Goal: Task Accomplishment & Management: Manage account settings

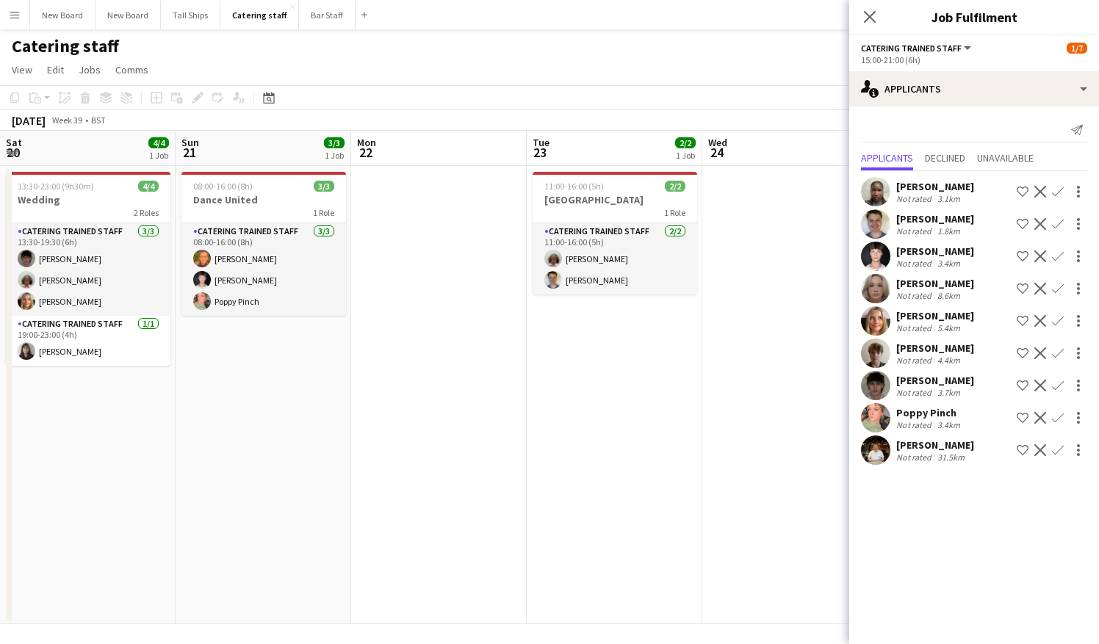
scroll to position [0, 530]
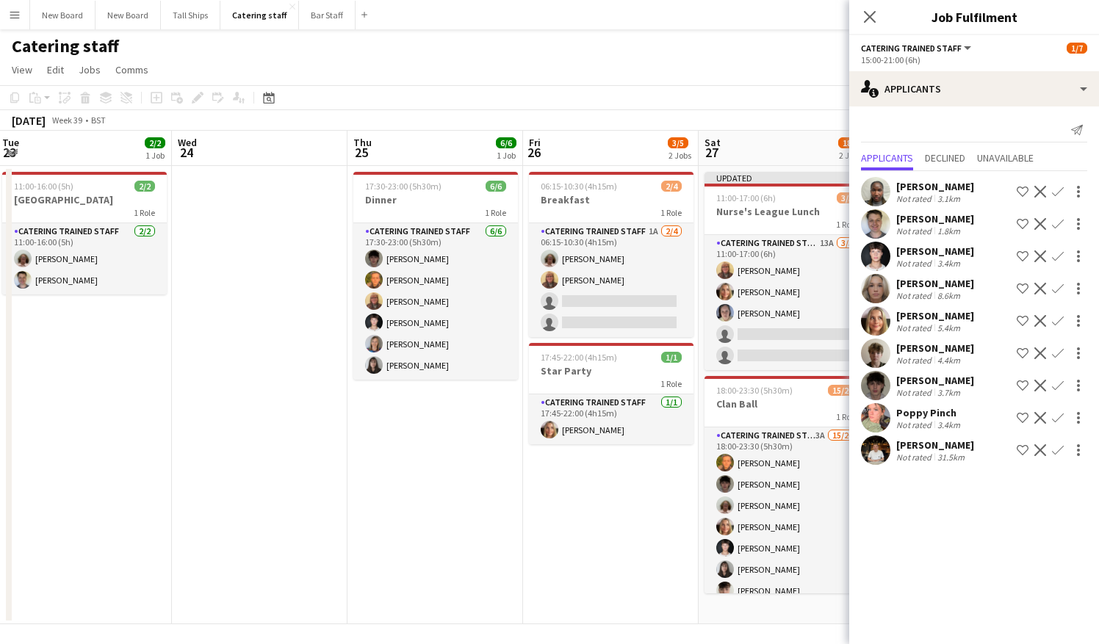
click at [311, 238] on app-date-cell at bounding box center [260, 395] width 176 height 458
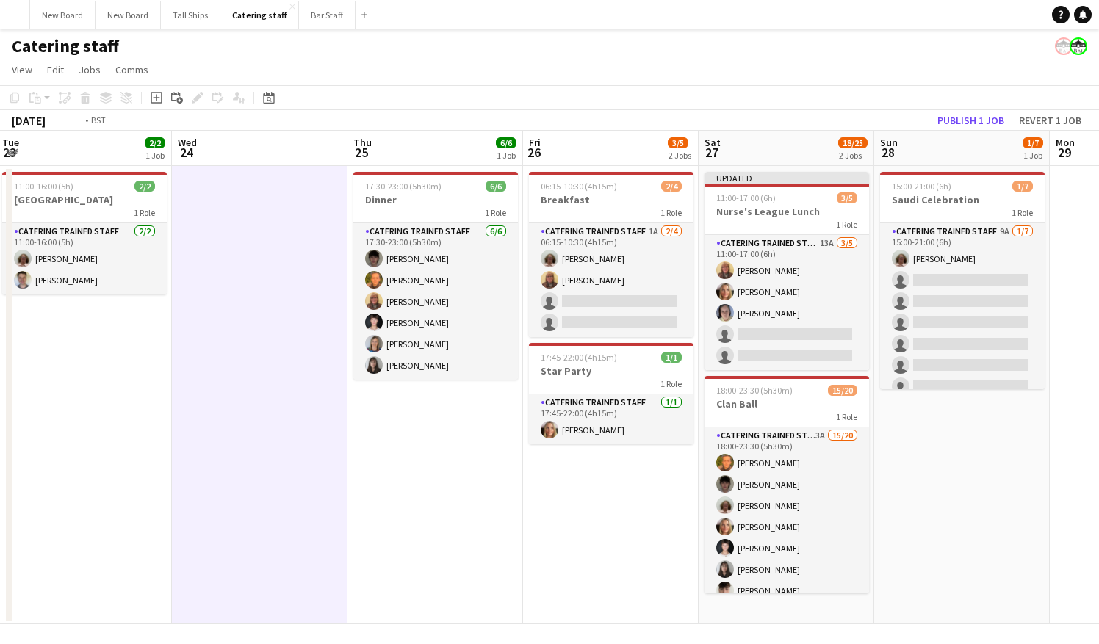
scroll to position [0, 351]
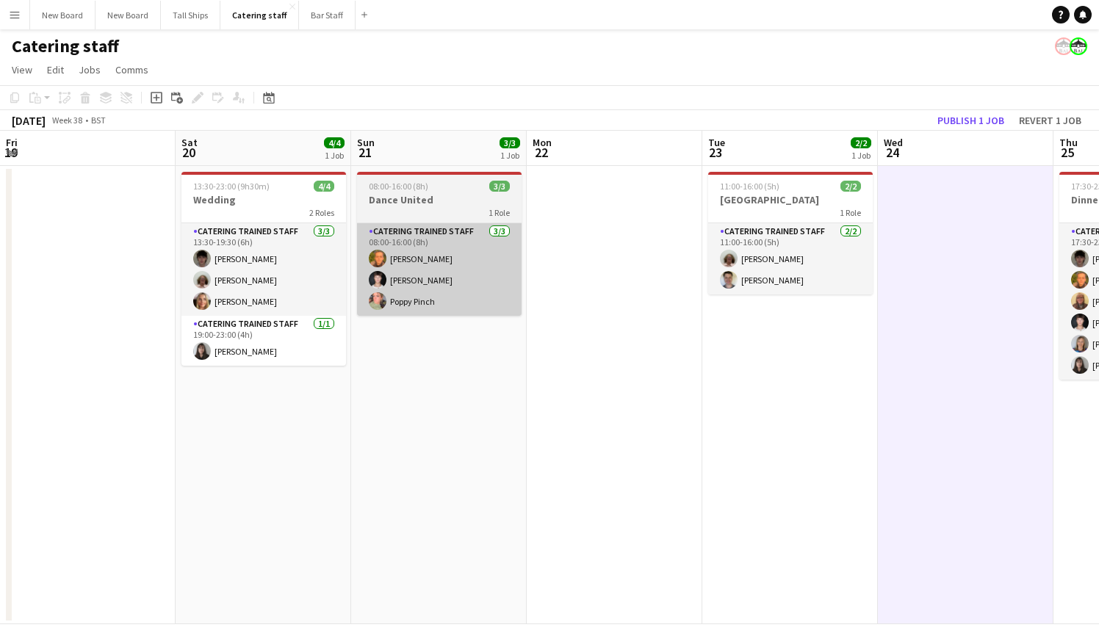
click at [453, 277] on app-card-role "Catering trained staff [DATE] 08:00-16:00 (8h) [PERSON_NAME] [PERSON_NAME] [PER…" at bounding box center [439, 269] width 165 height 93
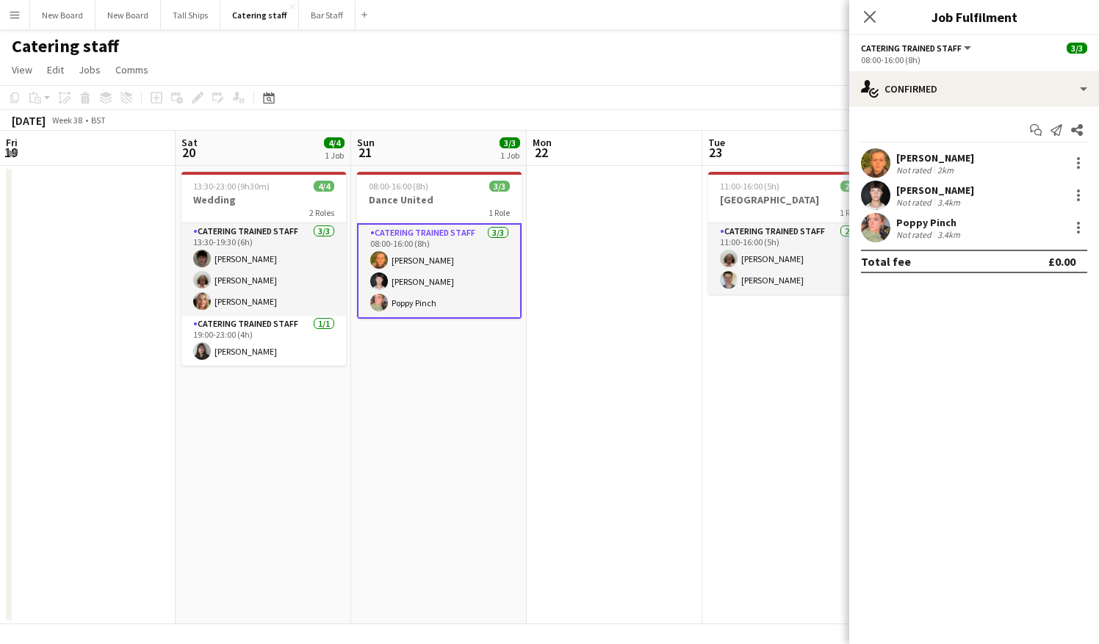
click at [939, 162] on div "[PERSON_NAME]" at bounding box center [935, 157] width 78 height 13
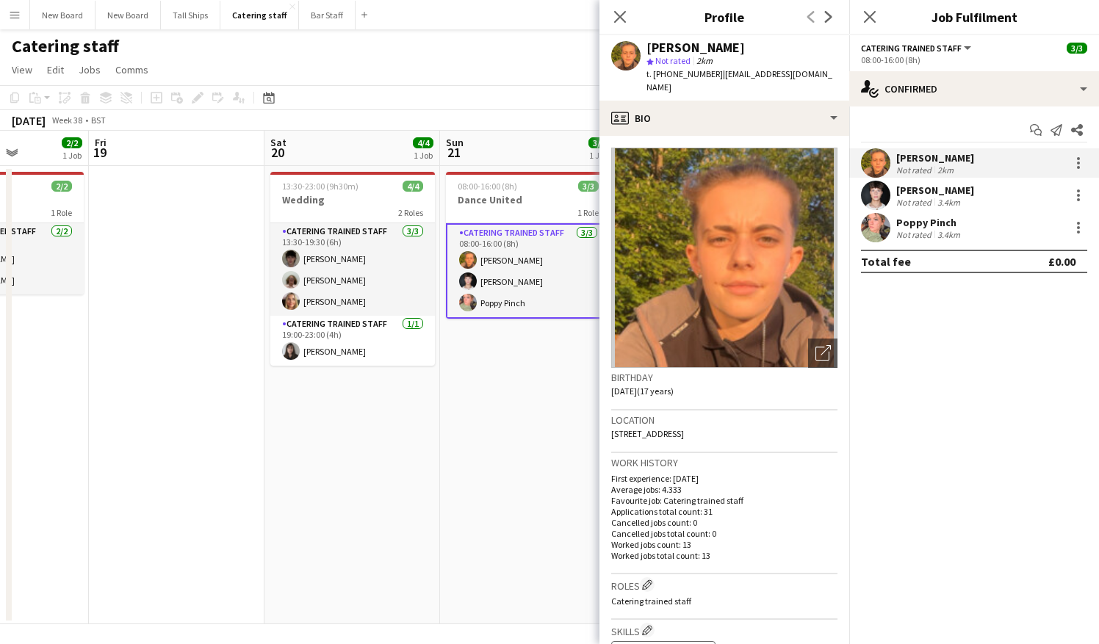
click at [486, 529] on app-date-cell "08:00-16:00 (8h) 3/3 Dance United 1 Role Catering trained staff [DATE] 08:00-16…" at bounding box center [528, 395] width 176 height 458
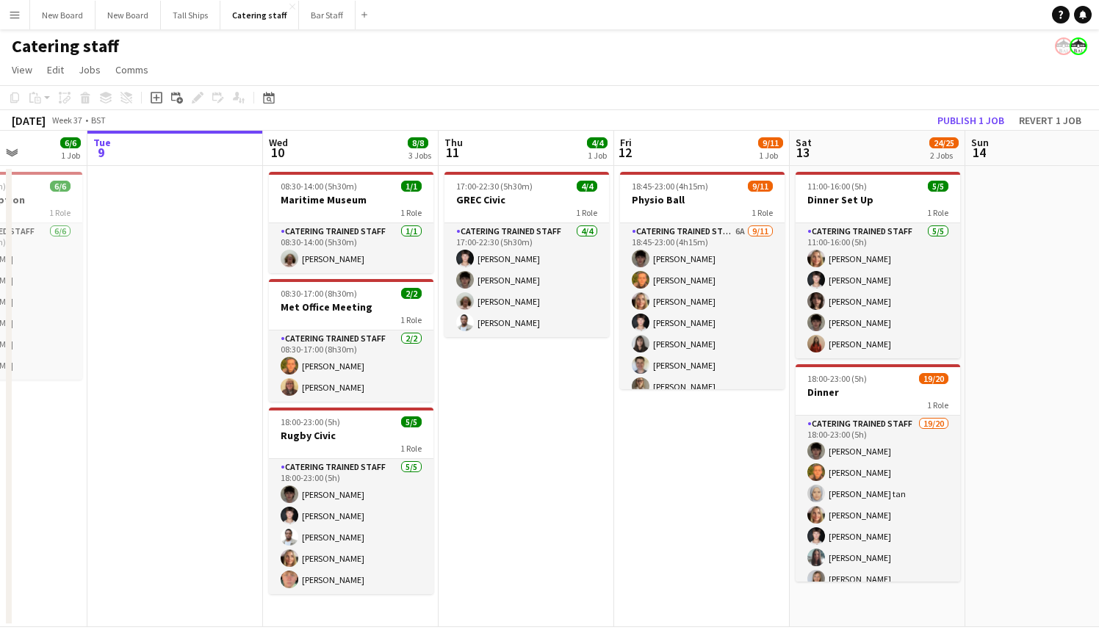
scroll to position [0, 442]
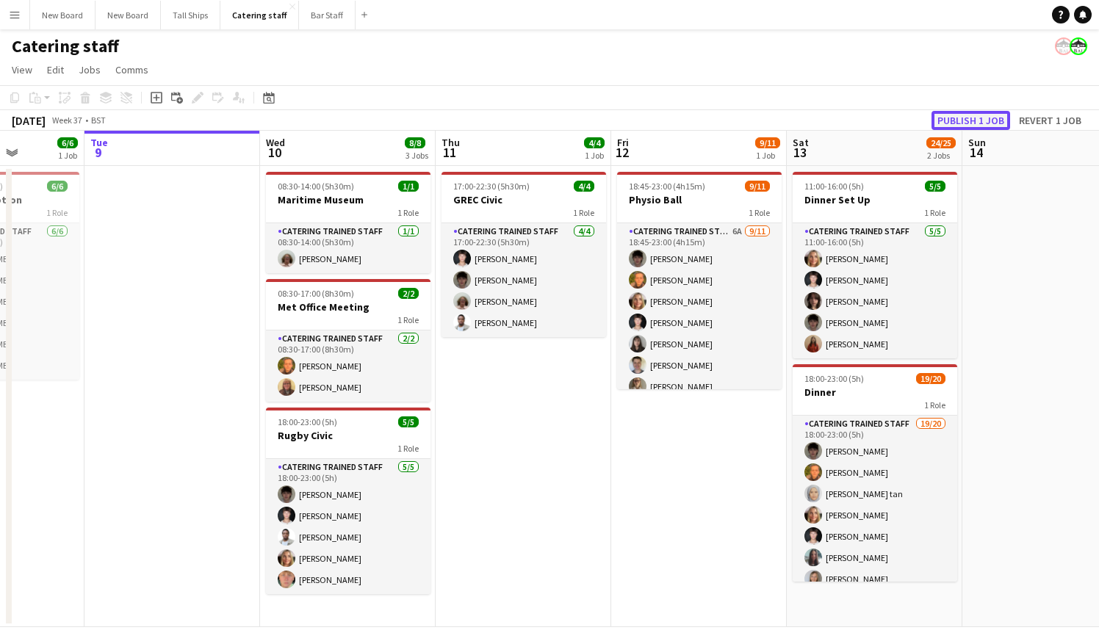
click at [949, 120] on button "Publish 1 job" at bounding box center [971, 120] width 79 height 19
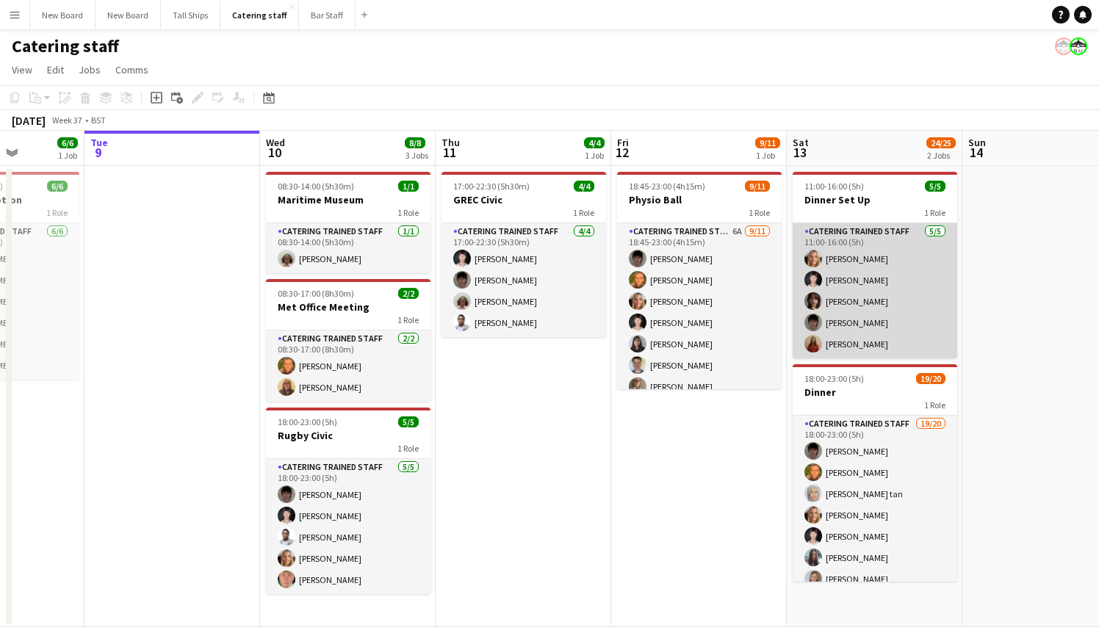
click at [844, 288] on app-card-role "Catering trained staff [DATE] 11:00-16:00 (5h) [PERSON_NAME] [PERSON_NAME] [PER…" at bounding box center [875, 290] width 165 height 135
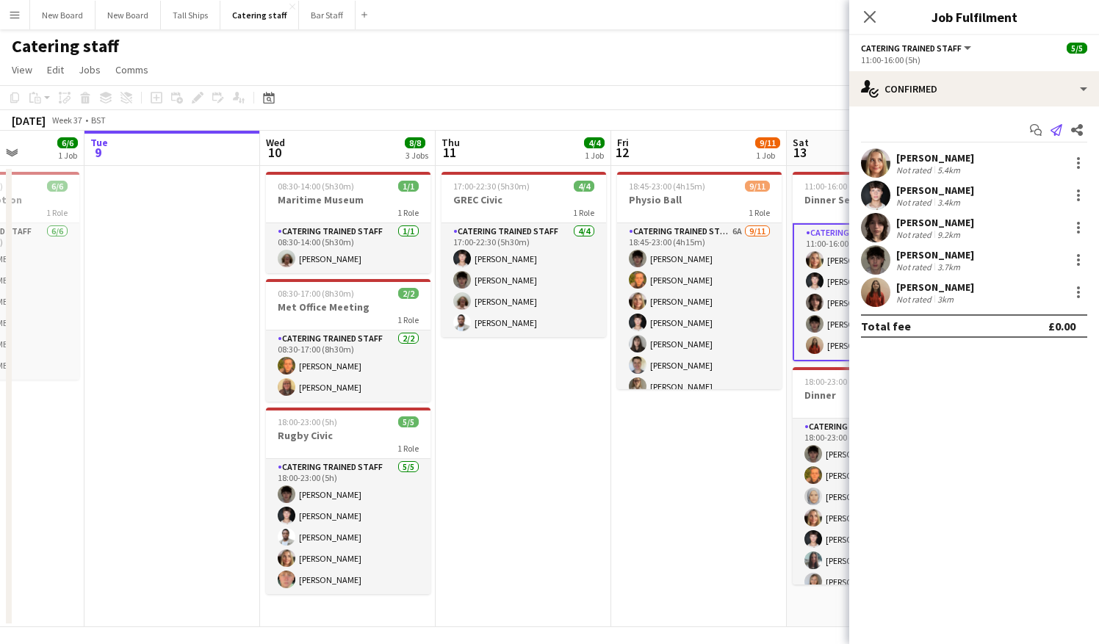
click at [1058, 129] on icon at bounding box center [1057, 130] width 12 height 12
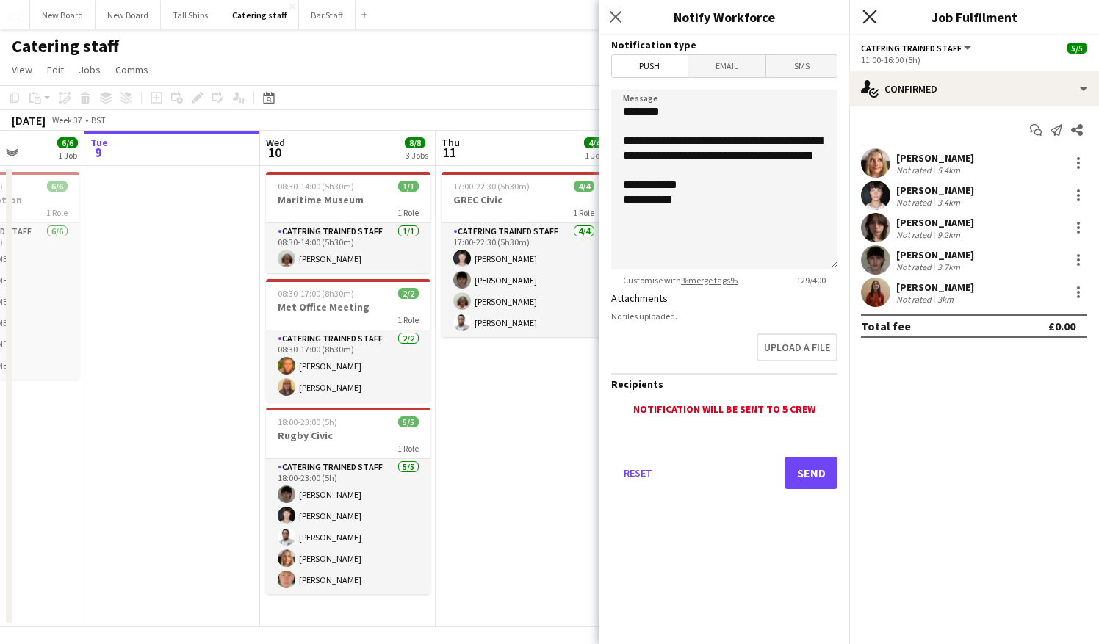
click at [869, 14] on icon "Close pop-in" at bounding box center [870, 17] width 14 height 14
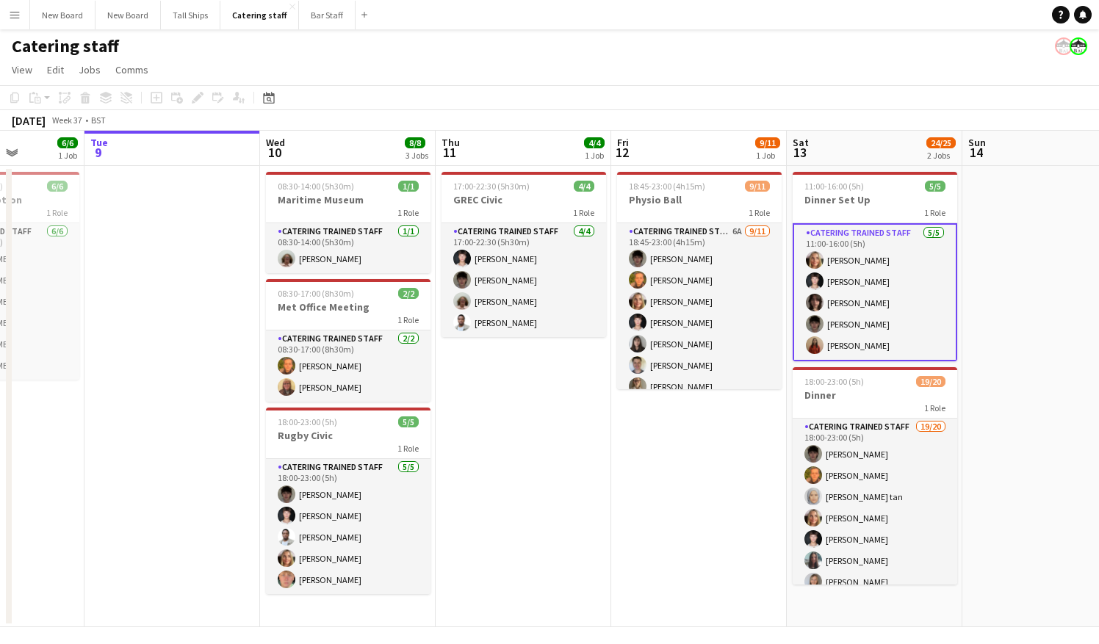
click at [916, 233] on app-card-role "Catering trained staff [DATE] 11:00-16:00 (5h) [PERSON_NAME] [PERSON_NAME] [PER…" at bounding box center [875, 292] width 165 height 138
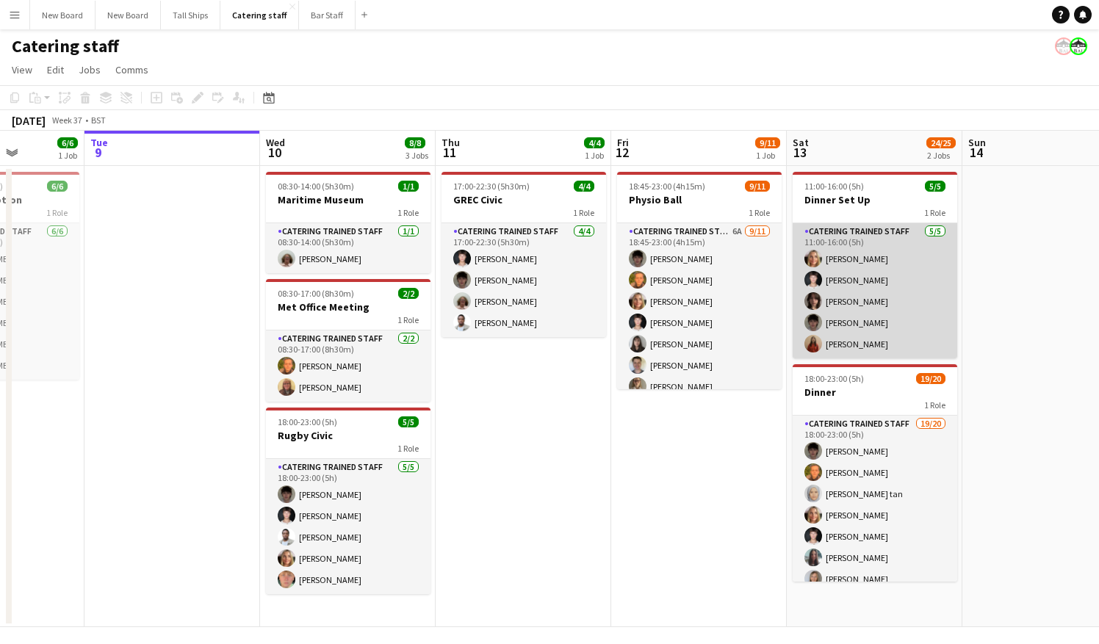
click at [873, 259] on app-card-role "Catering trained staff [DATE] 11:00-16:00 (5h) [PERSON_NAME] [PERSON_NAME] [PER…" at bounding box center [875, 290] width 165 height 135
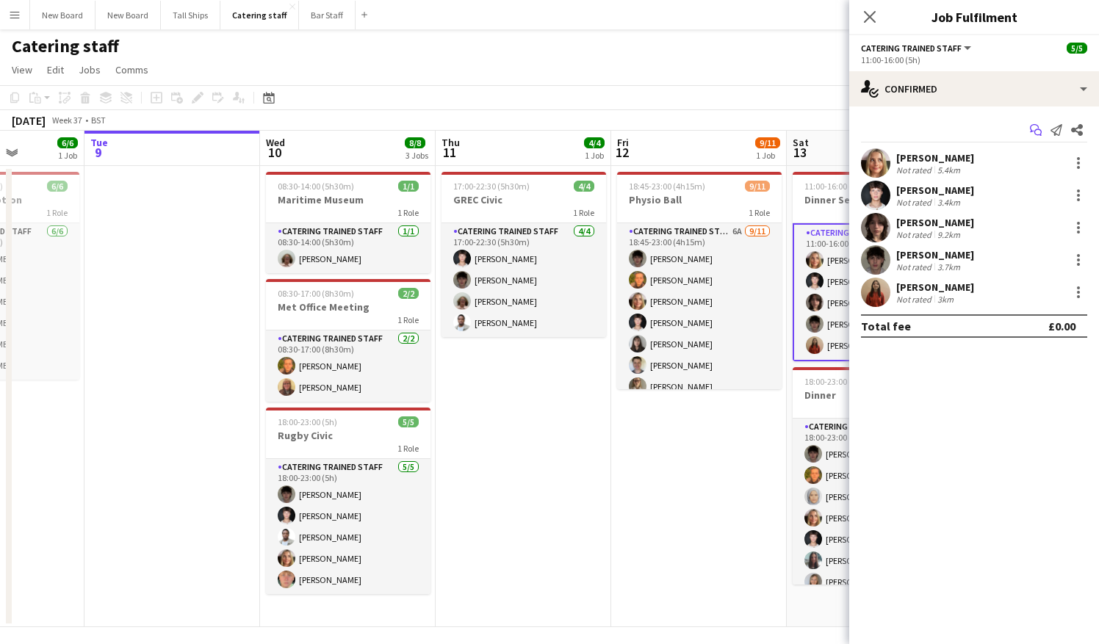
click at [1036, 132] on icon "Start chat" at bounding box center [1036, 130] width 12 height 12
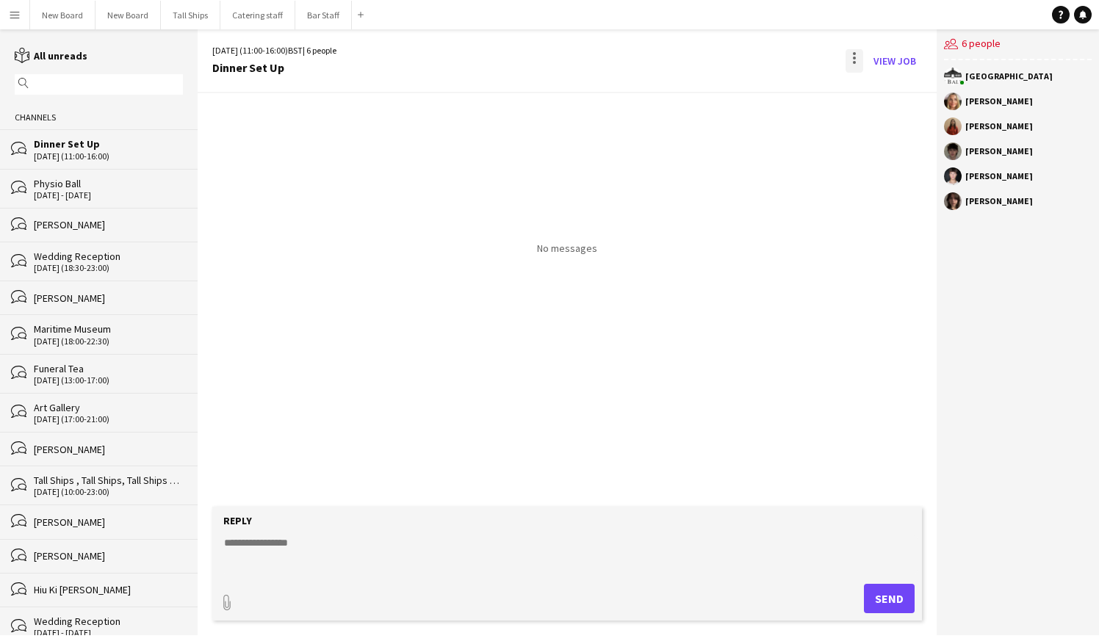
click at [853, 57] on div at bounding box center [854, 58] width 3 height 3
click at [846, 54] on div at bounding box center [549, 322] width 1099 height 644
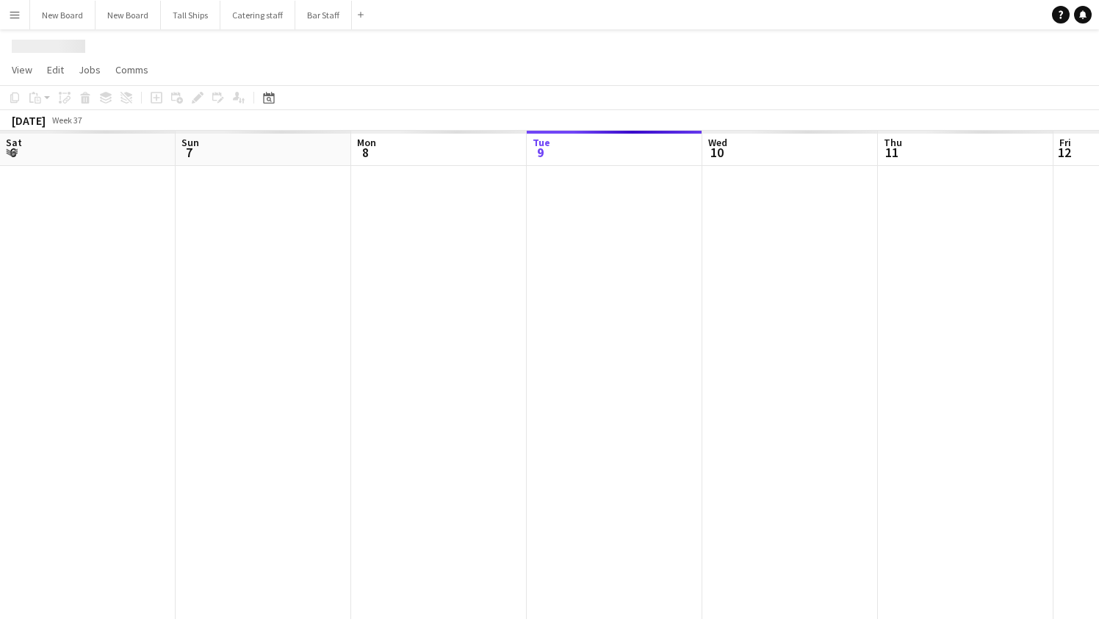
scroll to position [0, 351]
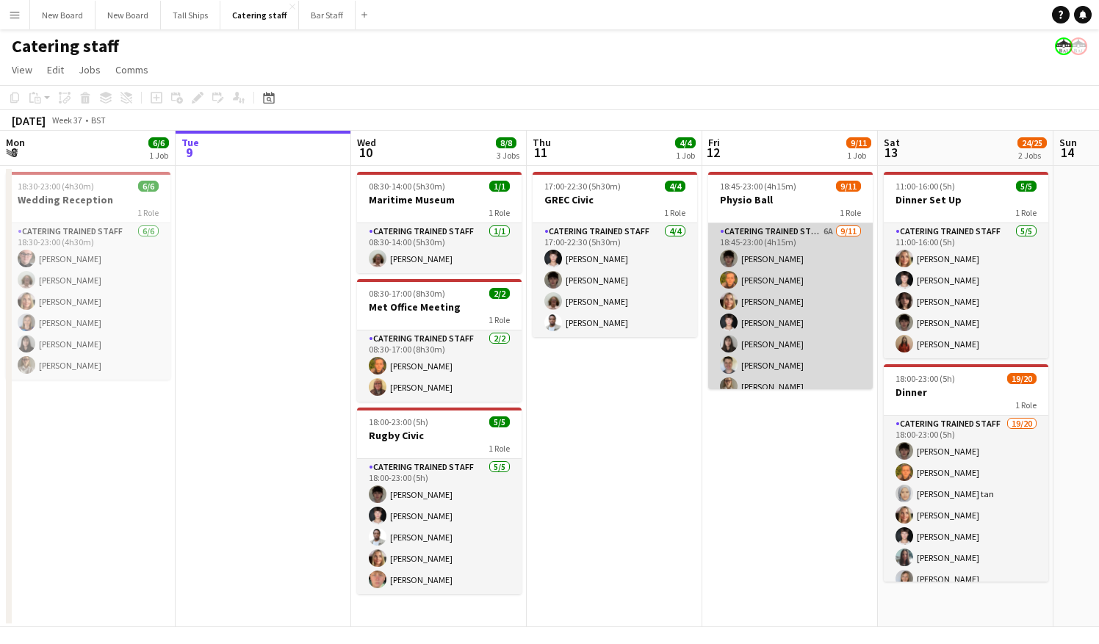
click at [784, 303] on app-card-role "Catering trained staff 6A [DATE] 18:45-23:00 (4h15m) [PERSON_NAME] [PERSON_NAME…" at bounding box center [790, 354] width 165 height 263
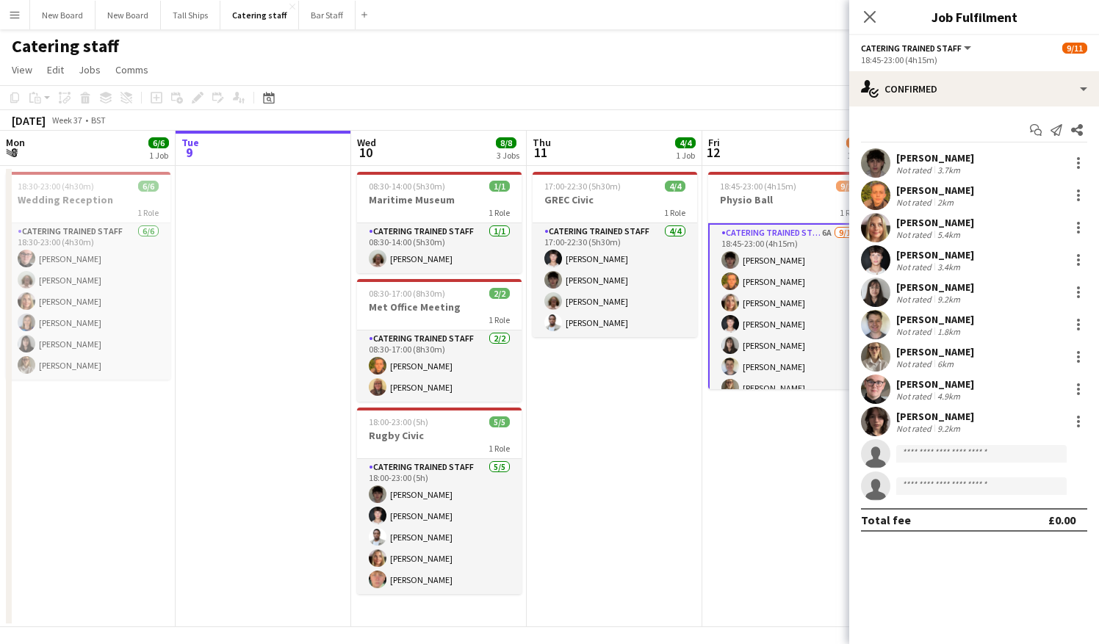
click at [848, 525] on app-date-cell "18:45-23:00 (4h15m) 9/11 Physio Ball 1 Role Catering trained staff 6A [DATE] 18…" at bounding box center [790, 396] width 176 height 461
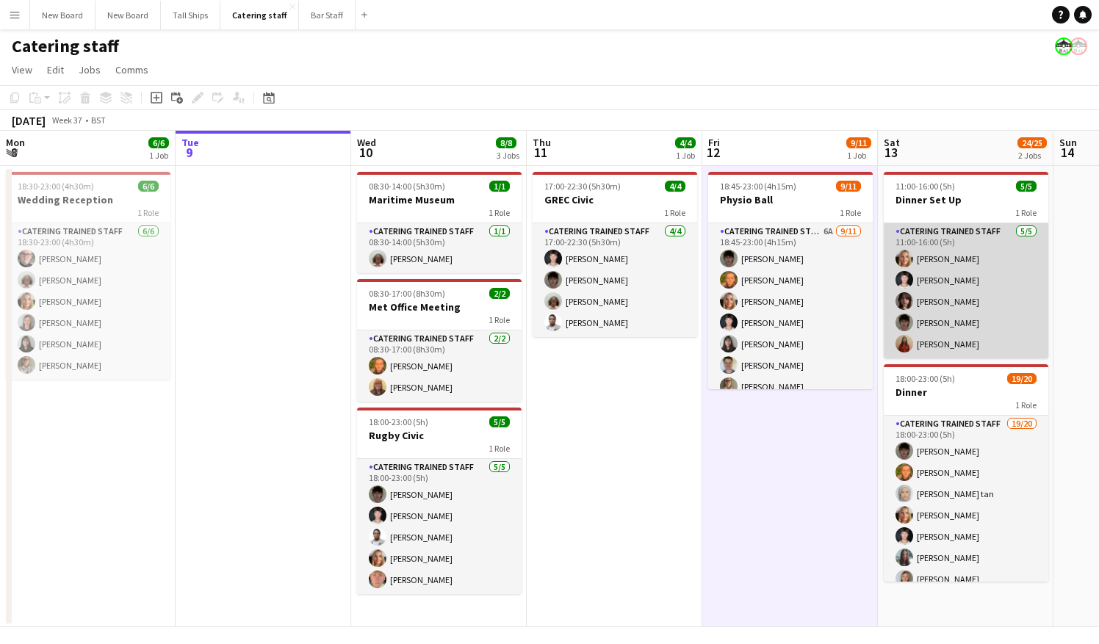
click at [955, 307] on app-card-role "Catering trained staff [DATE] 11:00-16:00 (5h) [PERSON_NAME] [PERSON_NAME] [PER…" at bounding box center [966, 290] width 165 height 135
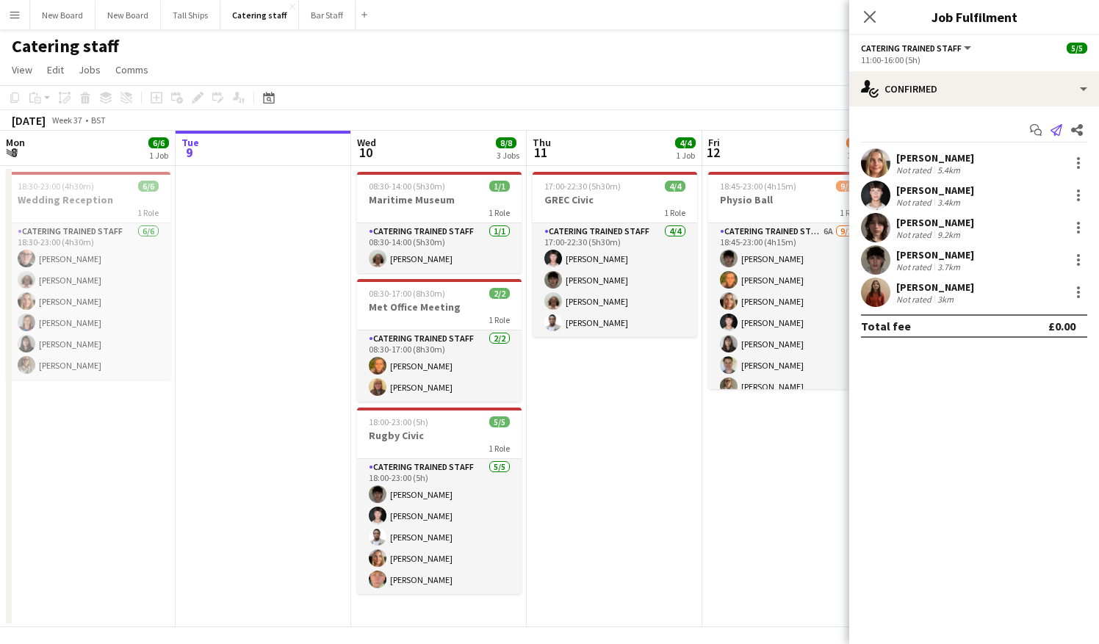
click at [1062, 129] on app-icon "Send notification" at bounding box center [1056, 130] width 21 height 21
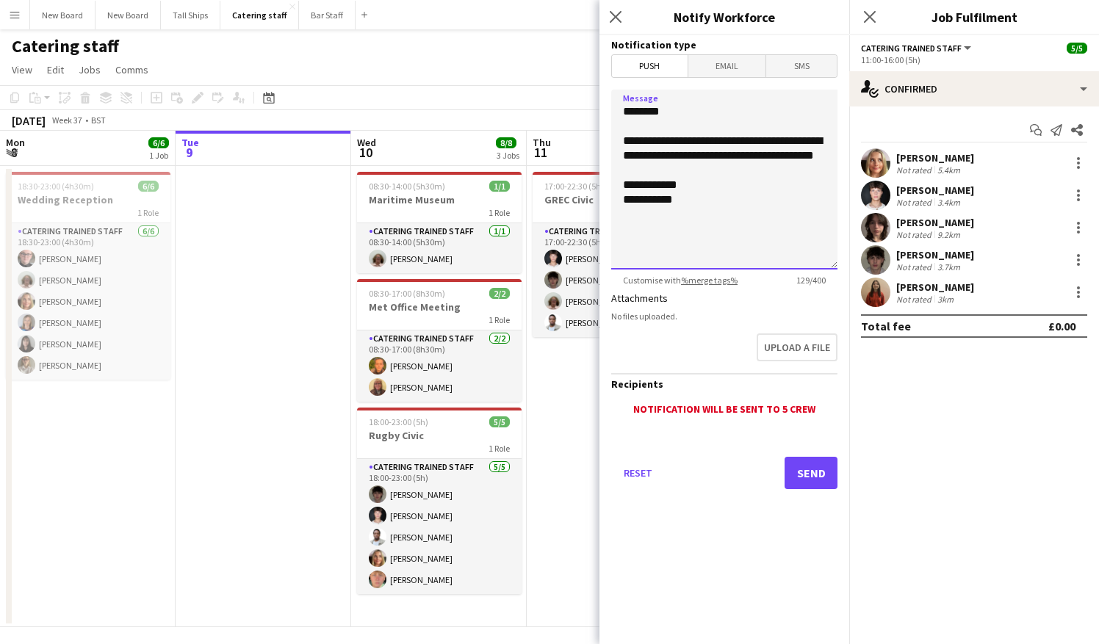
drag, startPoint x: 676, startPoint y: 167, endPoint x: 619, endPoint y: 118, distance: 74.5
click at [619, 118] on textarea "**********" at bounding box center [724, 180] width 226 height 180
click at [776, 212] on textarea "**********" at bounding box center [724, 180] width 226 height 180
click at [645, 195] on textarea "**********" at bounding box center [724, 180] width 226 height 180
click at [650, 199] on textarea "**********" at bounding box center [724, 180] width 226 height 180
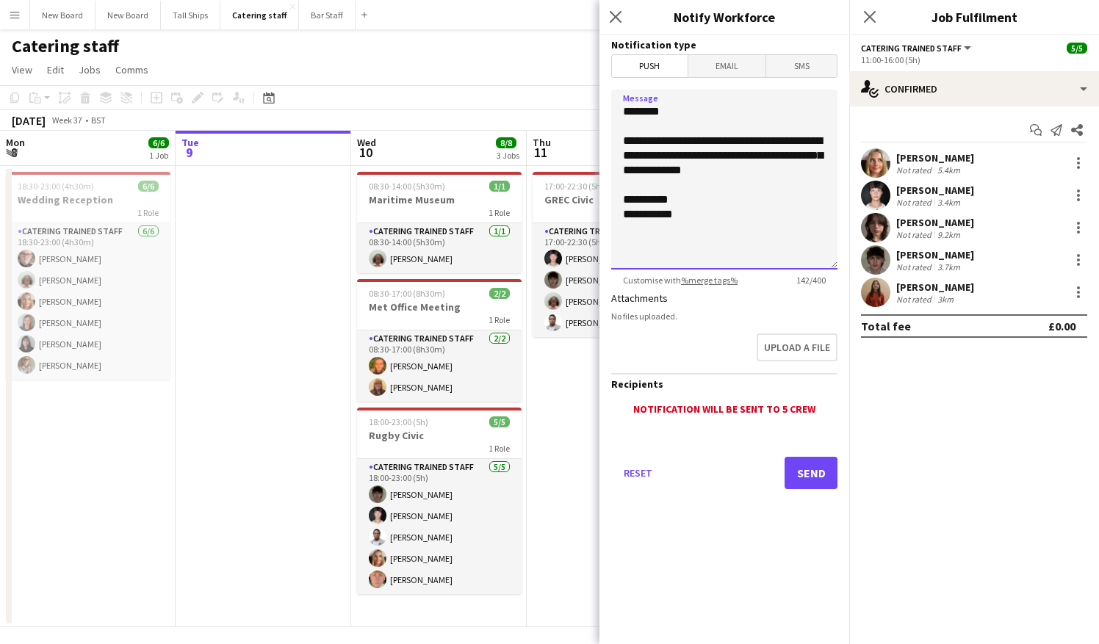
click at [721, 226] on textarea "**********" at bounding box center [724, 180] width 226 height 180
type textarea "**********"
click at [811, 480] on button "Send" at bounding box center [811, 473] width 53 height 32
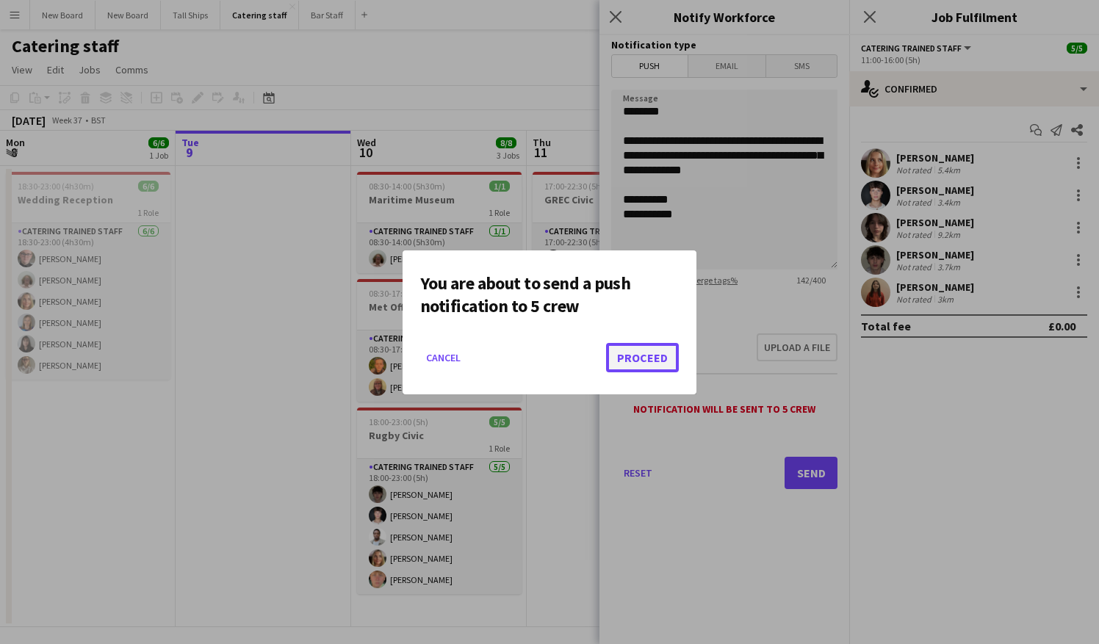
click at [657, 361] on button "Proceed" at bounding box center [642, 357] width 73 height 29
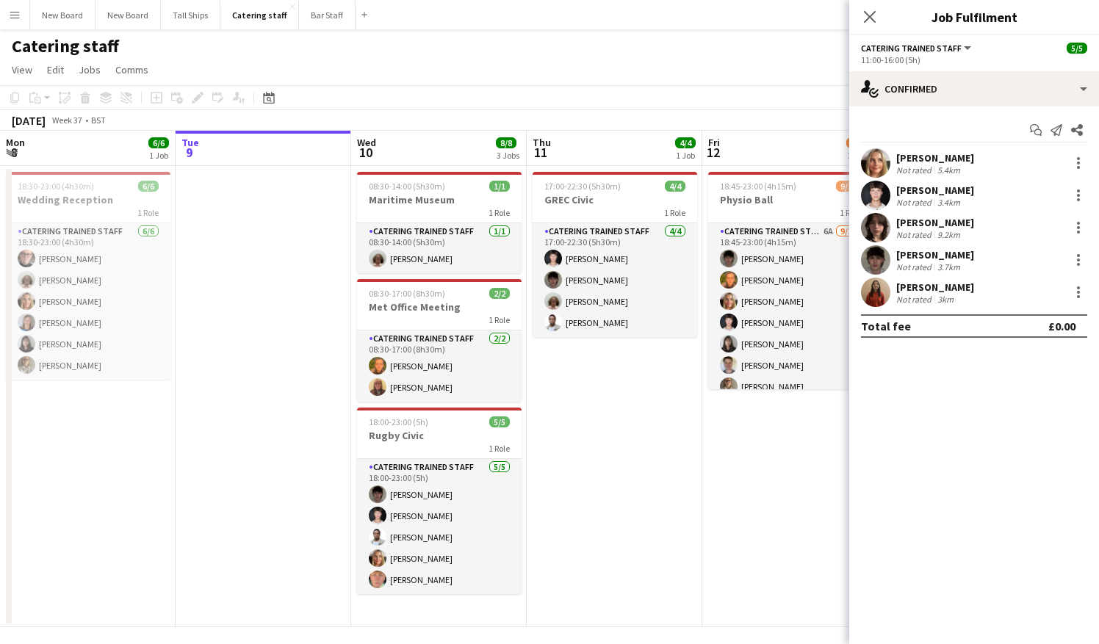
click at [735, 501] on app-date-cell "18:45-23:00 (4h15m) 9/11 Physio Ball 1 Role Catering trained staff 6A [DATE] 18…" at bounding box center [790, 396] width 176 height 461
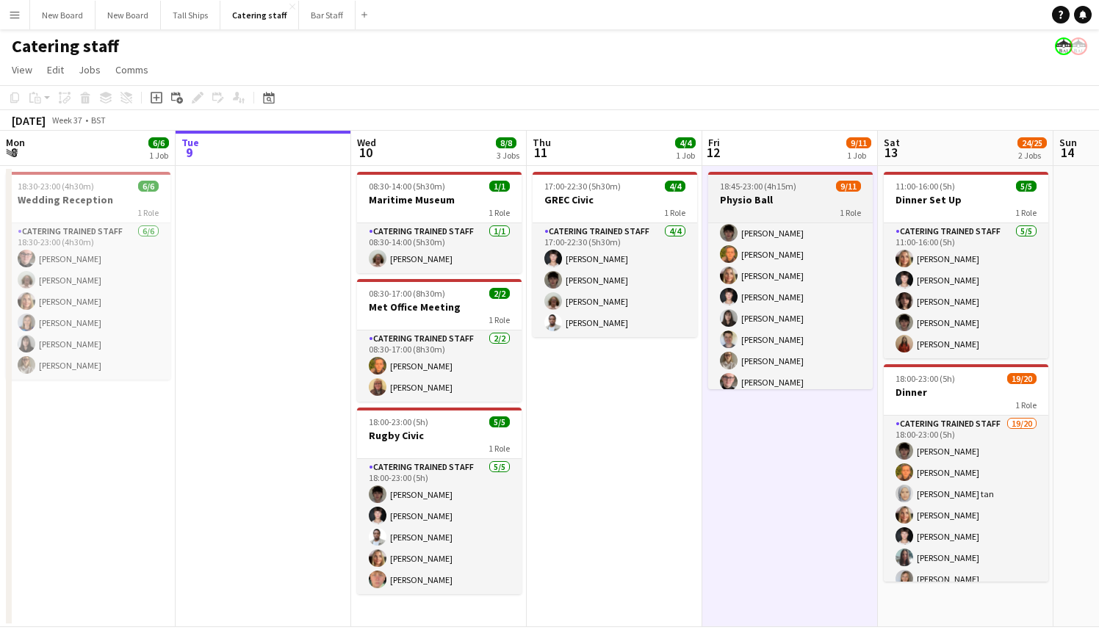
scroll to position [0, 0]
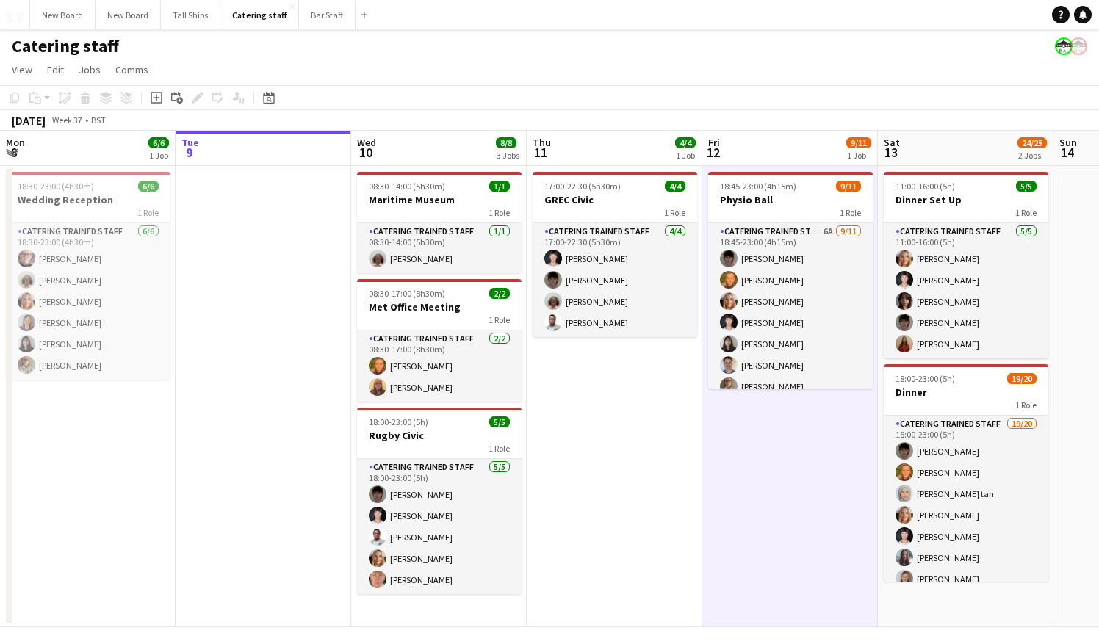
drag, startPoint x: 874, startPoint y: 290, endPoint x: 874, endPoint y: 320, distance: 29.4
click at [874, 320] on app-date-cell "18:45-23:00 (4h15m) 9/11 Physio Ball 1 Role Catering trained staff 6A [DATE] 18…" at bounding box center [790, 396] width 176 height 461
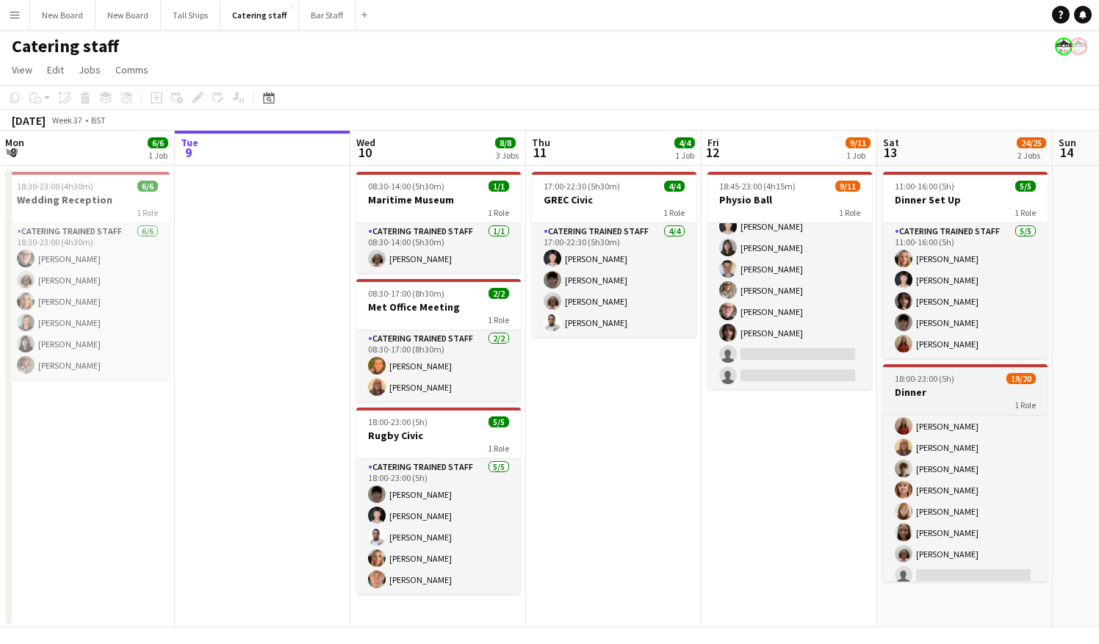
scroll to position [288, 0]
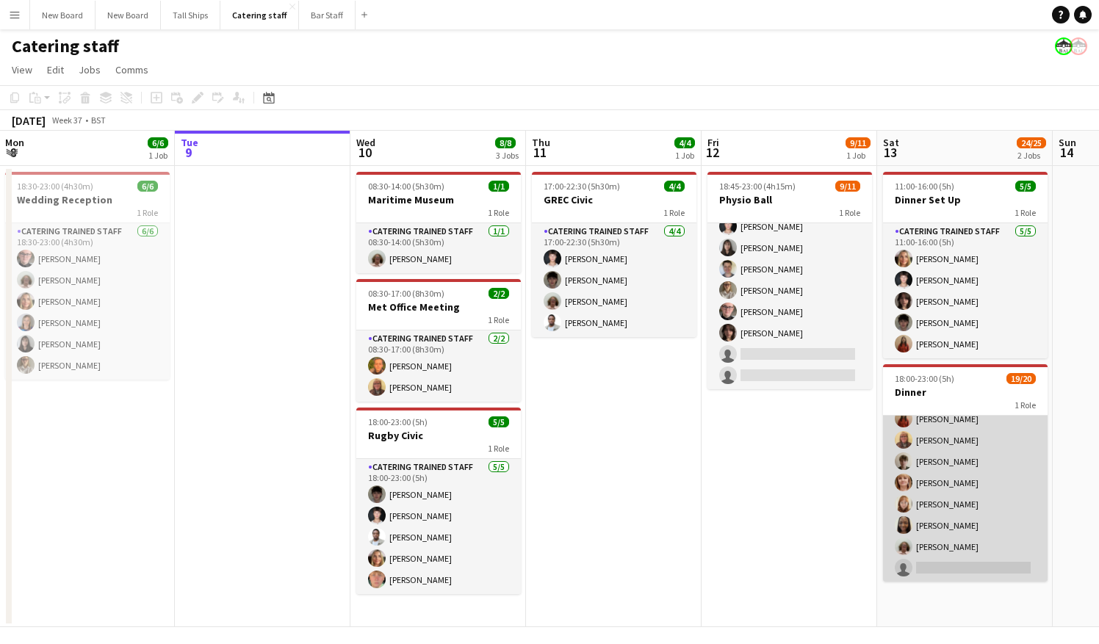
click at [986, 442] on app-card-role "Catering trained staff 19/20 18:00-23:00 (5h) [PERSON_NAME] [PERSON_NAME] [PERS…" at bounding box center [965, 355] width 165 height 455
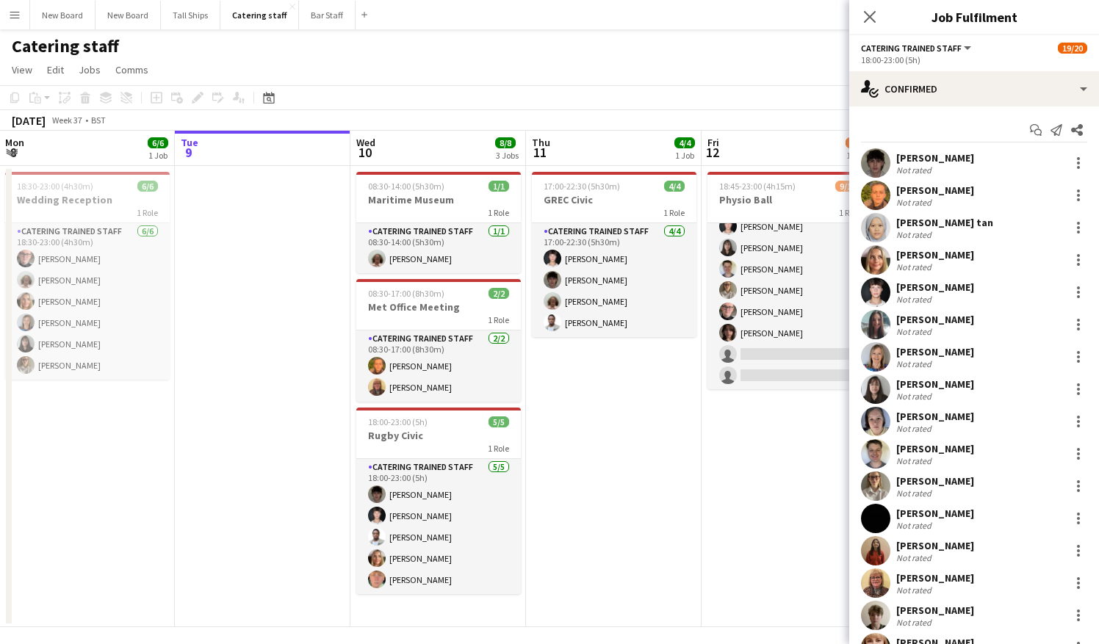
scroll to position [289, 0]
click at [1070, 586] on div at bounding box center [1079, 584] width 18 height 18
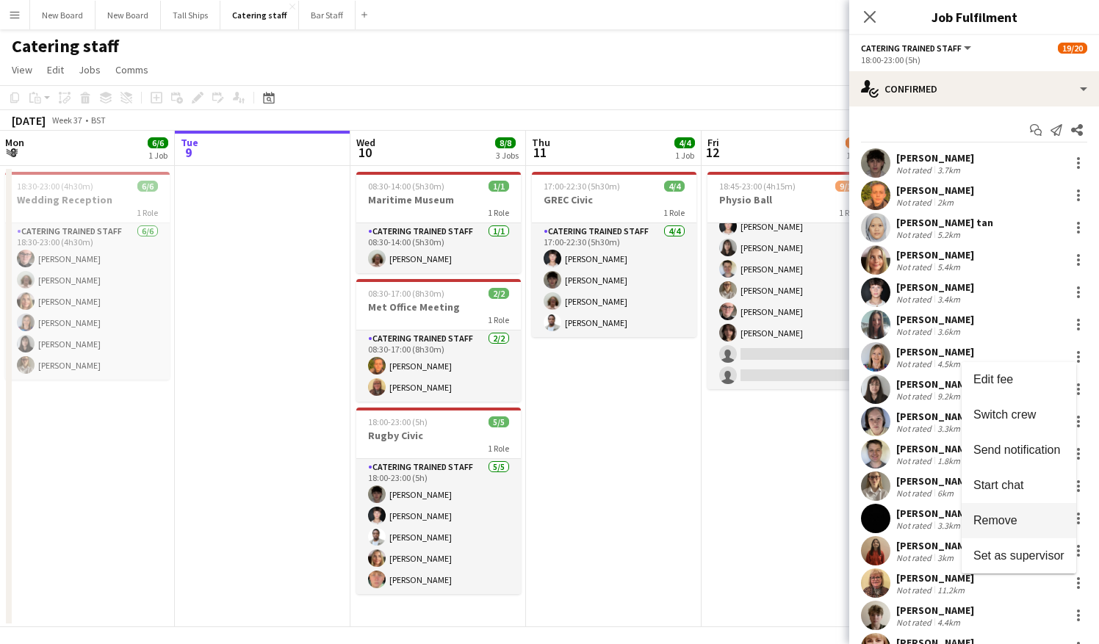
click at [1023, 518] on span "Remove" at bounding box center [1019, 520] width 91 height 13
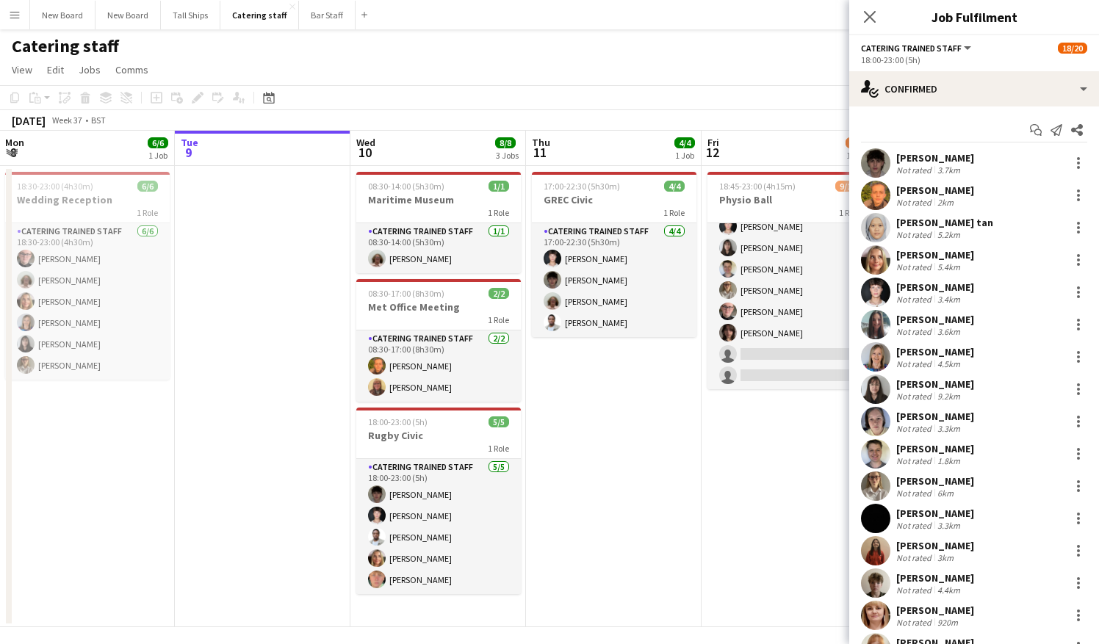
click at [789, 505] on app-date-cell "18:45-23:00 (4h15m) 9/11 Physio Ball 1 Role Catering trained staff 6A [DATE] 18…" at bounding box center [790, 396] width 176 height 461
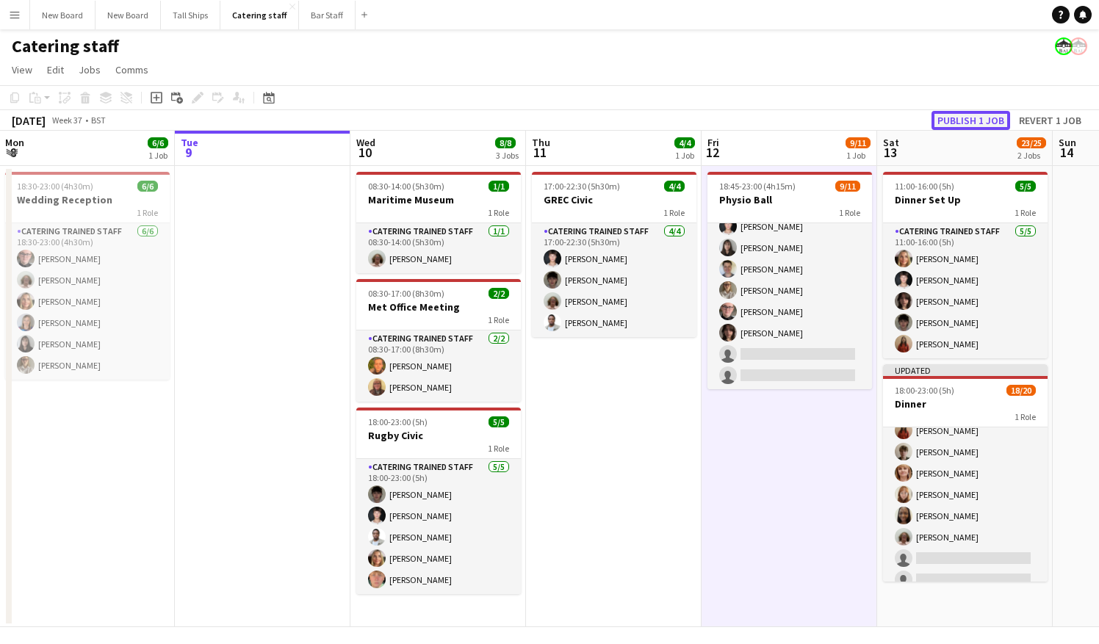
click at [965, 120] on button "Publish 1 job" at bounding box center [971, 120] width 79 height 19
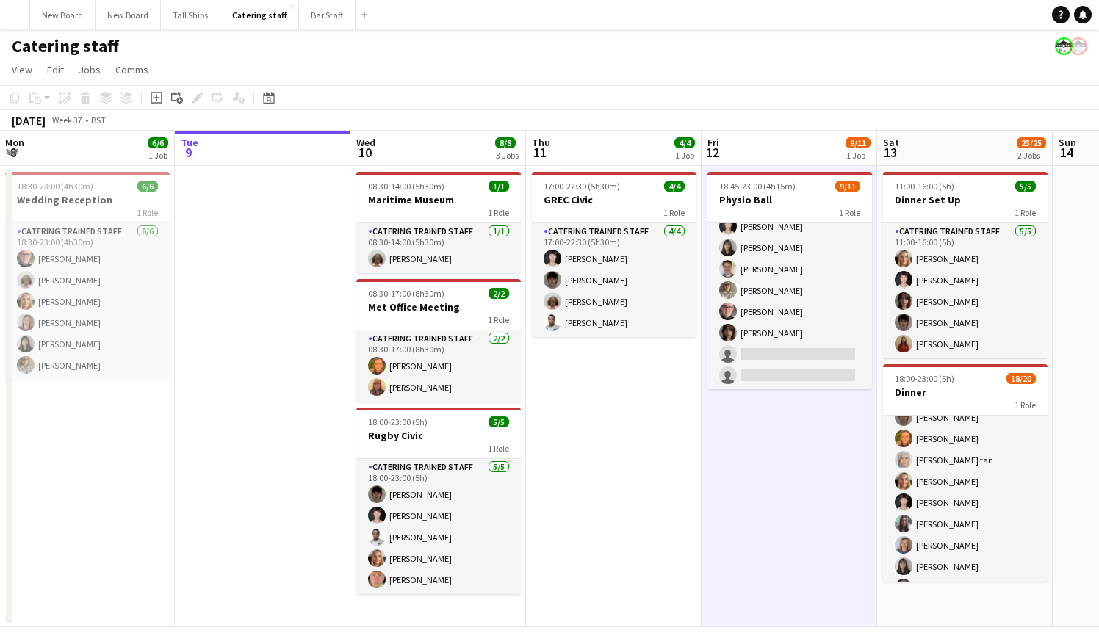
scroll to position [33, 0]
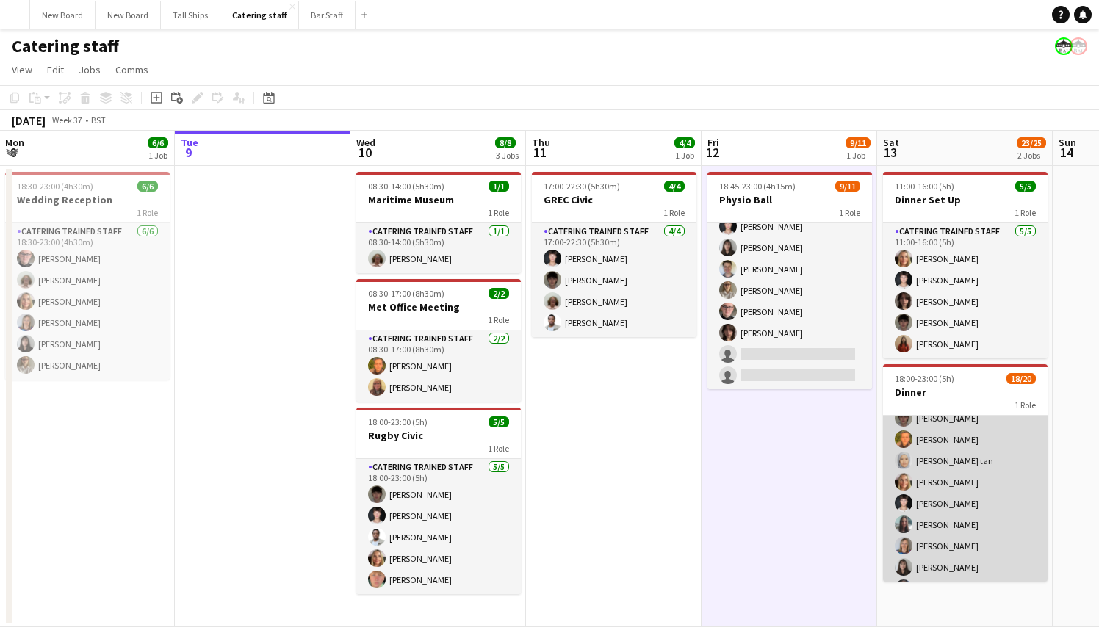
click at [965, 464] on app-card-role "Catering trained staff 18/20 18:00-23:00 (5h) [PERSON_NAME] [PERSON_NAME] [PERS…" at bounding box center [965, 610] width 165 height 455
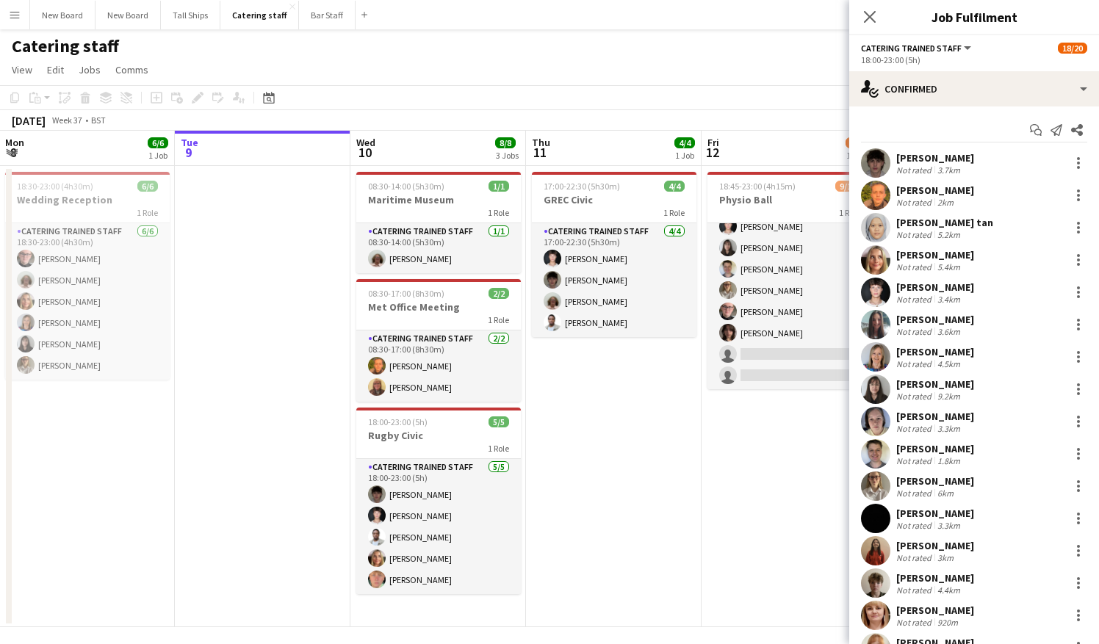
scroll to position [35, 0]
click at [1070, 222] on div at bounding box center [1079, 228] width 18 height 18
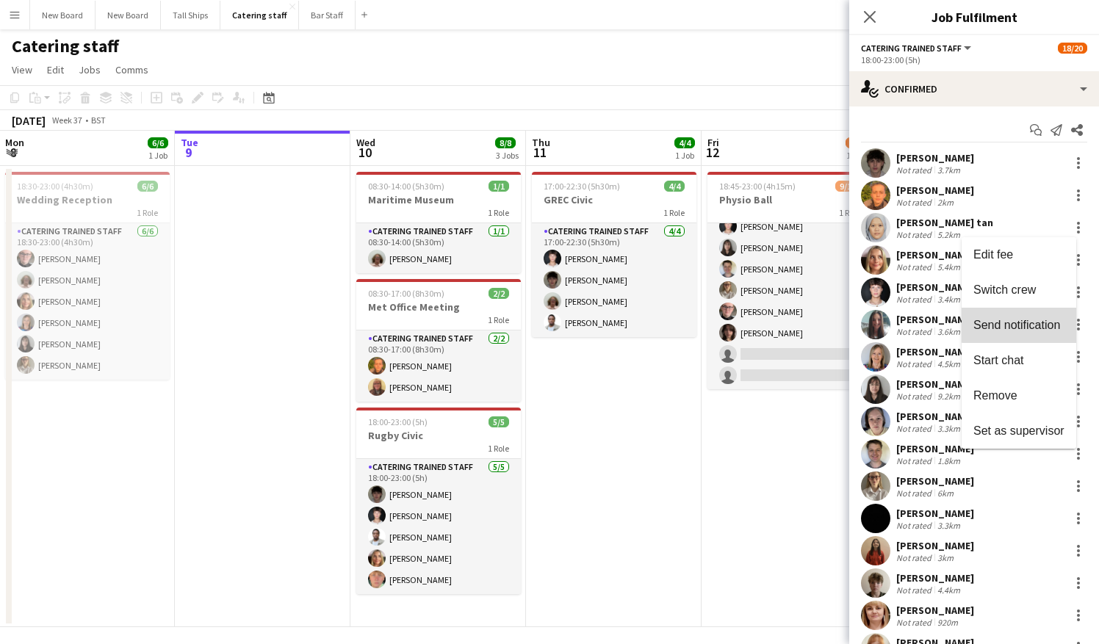
click at [1035, 317] on button "Send notification" at bounding box center [1019, 325] width 115 height 35
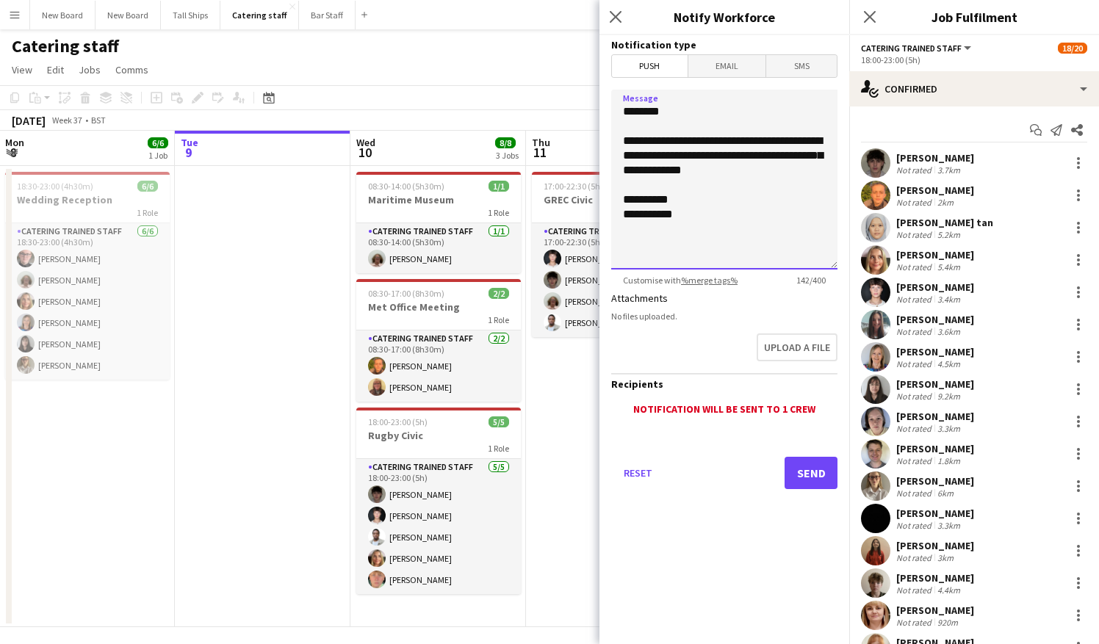
drag, startPoint x: 750, startPoint y: 168, endPoint x: 620, endPoint y: 116, distance: 140.1
click at [620, 116] on textarea "**********" at bounding box center [724, 180] width 226 height 180
type textarea "**********"
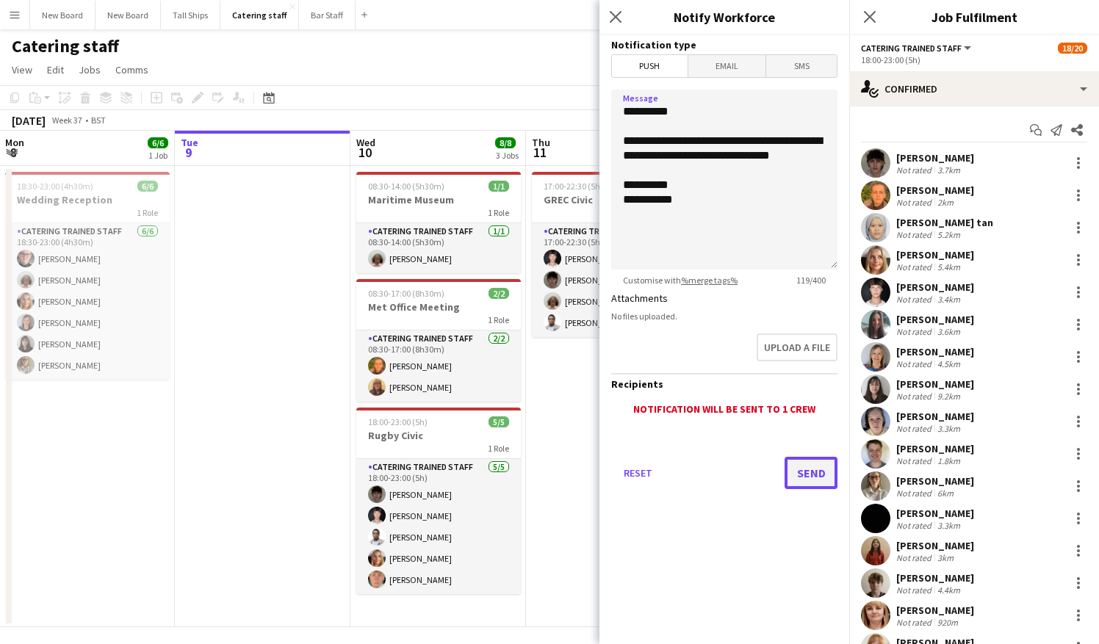
click at [811, 469] on button "Send" at bounding box center [811, 473] width 53 height 32
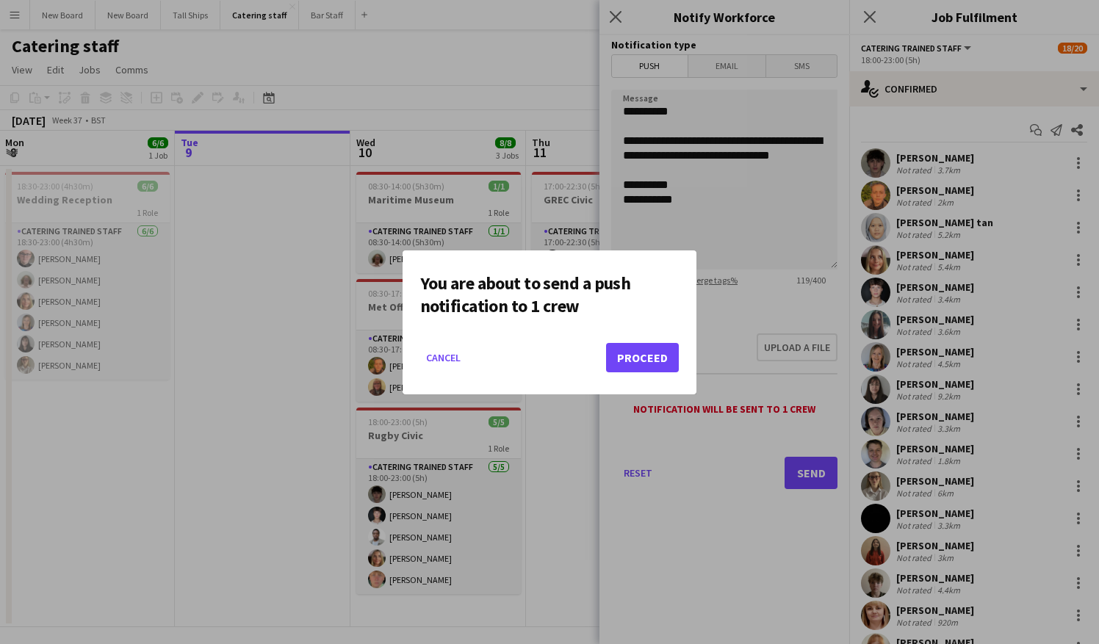
click at [655, 375] on mat-dialog-actions "Cancel Proceed" at bounding box center [549, 363] width 259 height 62
click at [660, 375] on mat-dialog-actions "Cancel Proceed" at bounding box center [549, 363] width 259 height 62
click at [660, 372] on button "Proceed" at bounding box center [642, 357] width 73 height 29
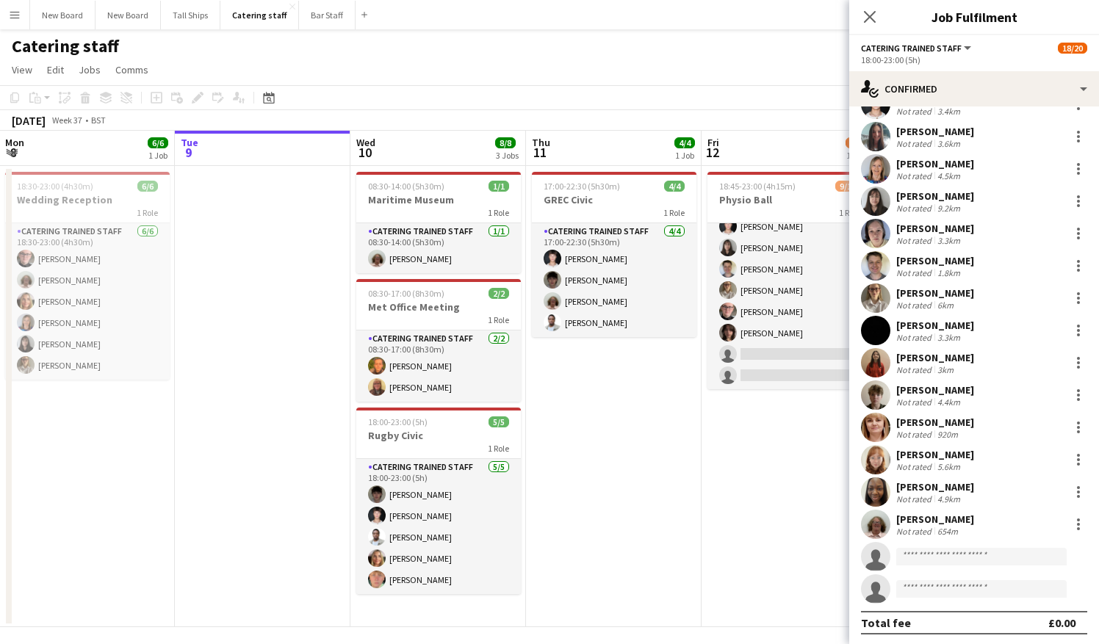
scroll to position [190, 0]
click at [1070, 457] on div at bounding box center [1079, 459] width 18 height 18
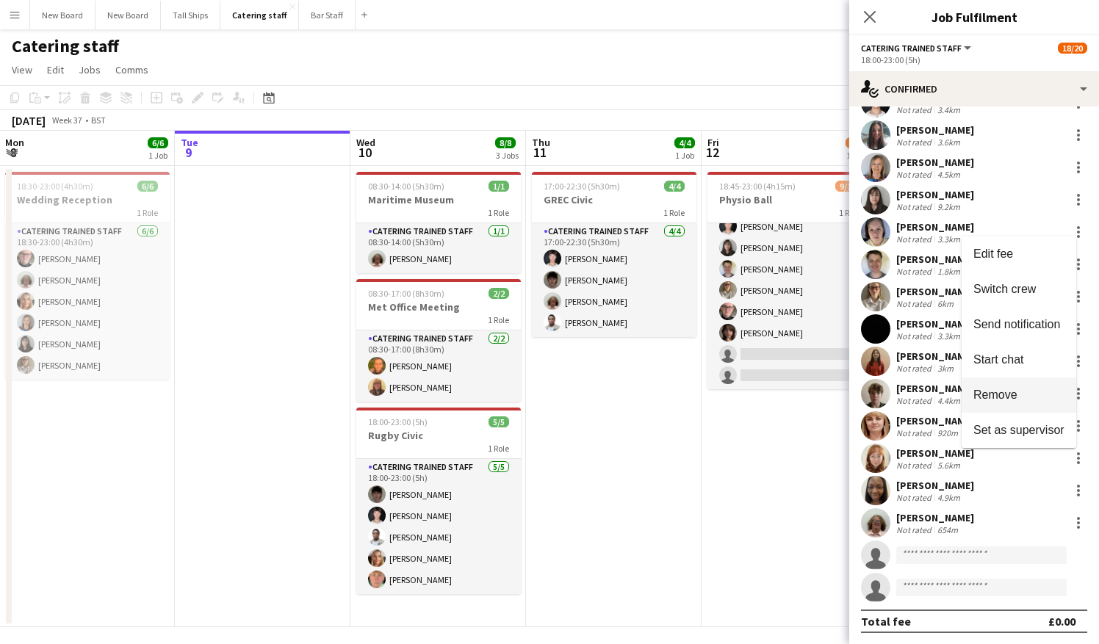
click at [1008, 392] on span "Remove" at bounding box center [996, 395] width 44 height 12
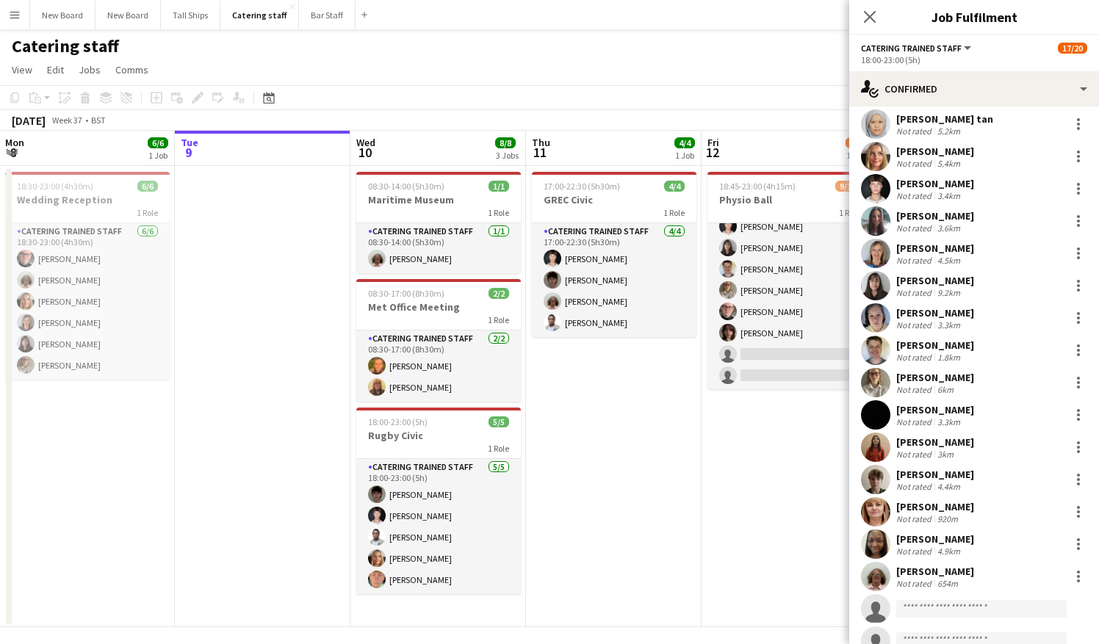
scroll to position [87, 0]
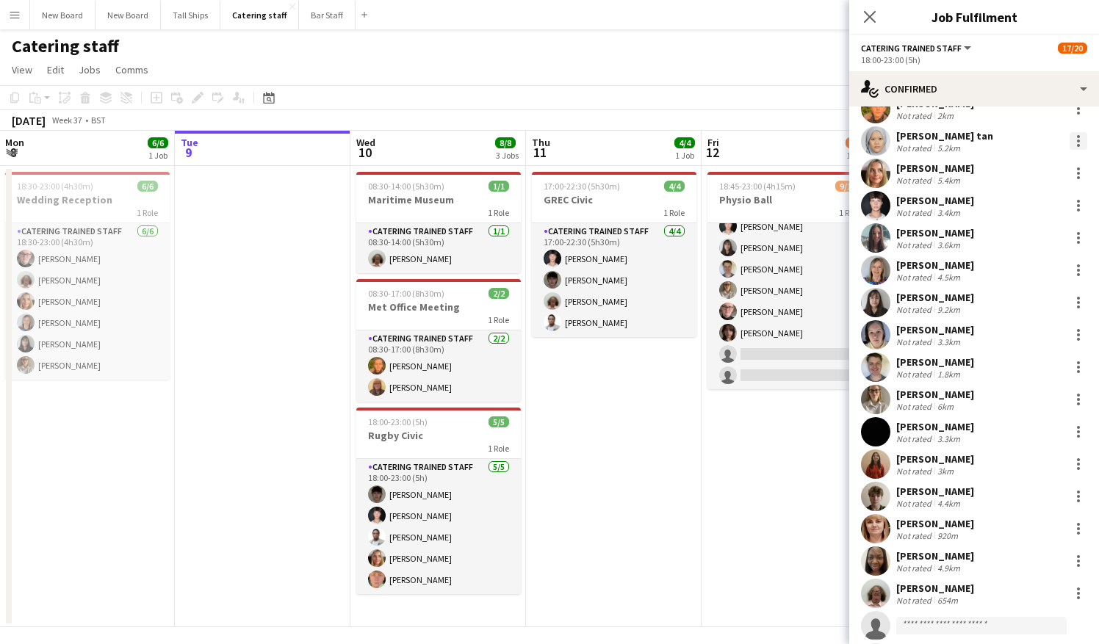
click at [1077, 140] on div at bounding box center [1078, 141] width 3 height 3
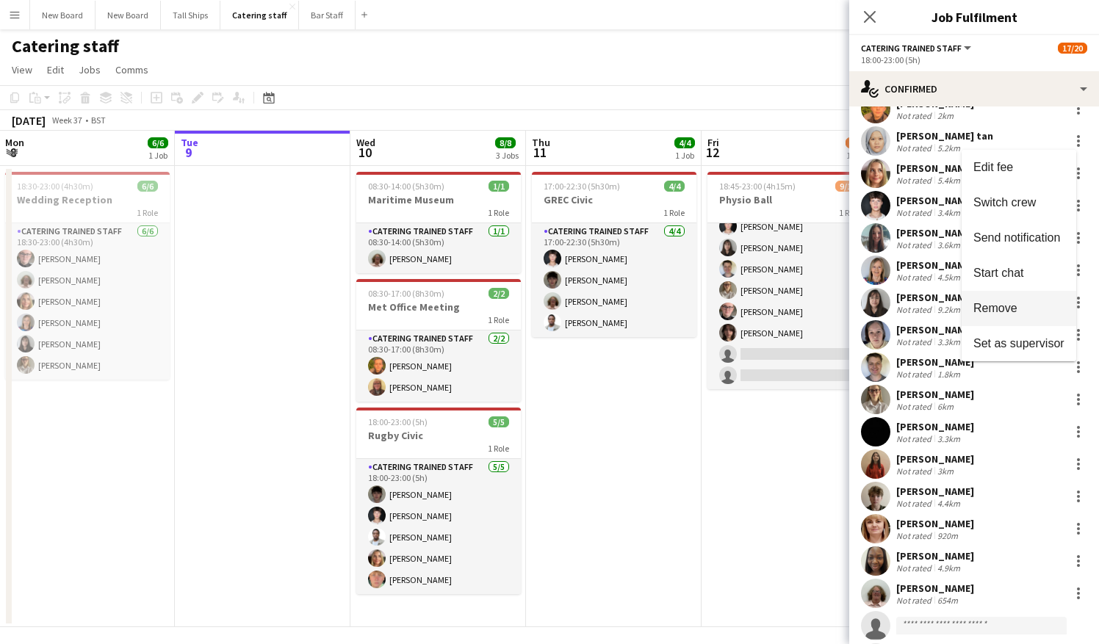
click at [1012, 304] on span "Remove" at bounding box center [996, 308] width 44 height 12
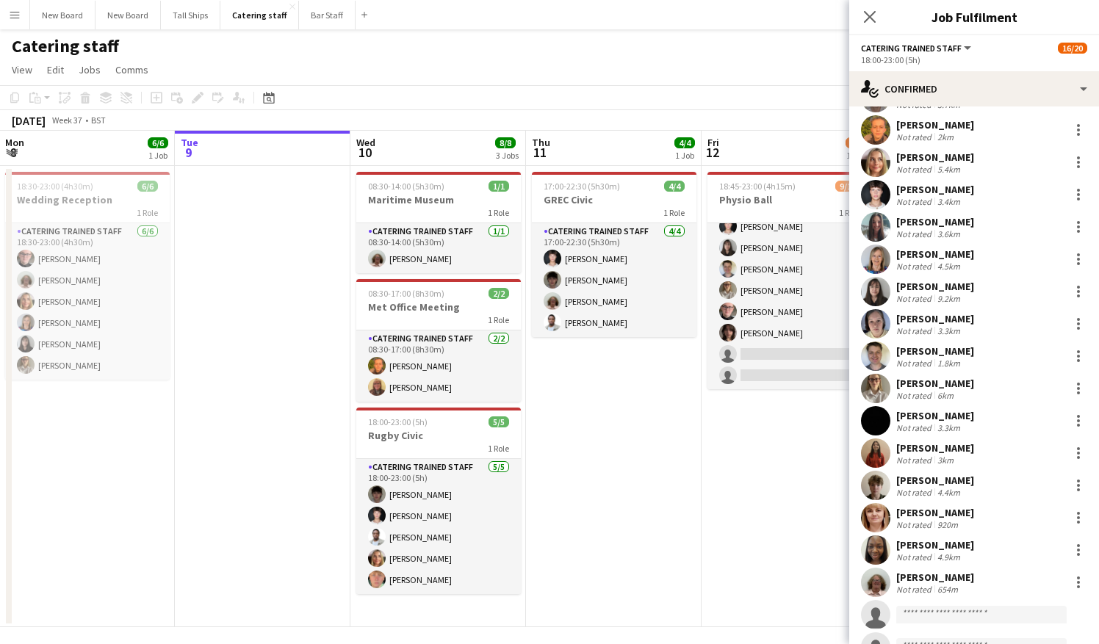
scroll to position [94, 0]
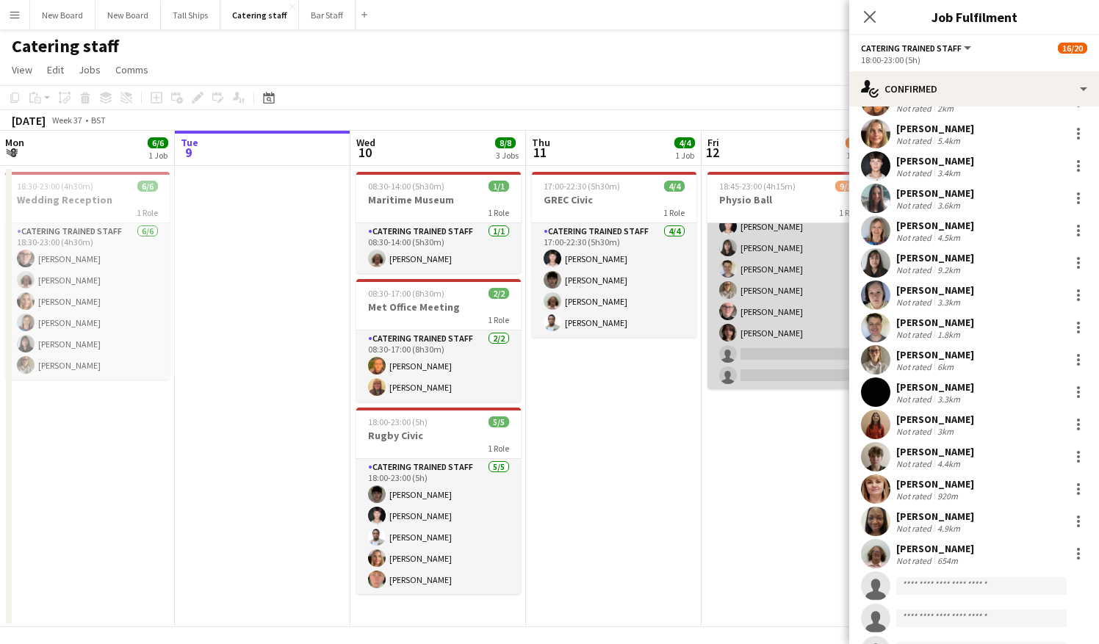
click at [788, 281] on app-card-role "Catering trained staff 6A [DATE] 18:45-23:00 (4h15m) [PERSON_NAME] [PERSON_NAME…" at bounding box center [790, 258] width 165 height 263
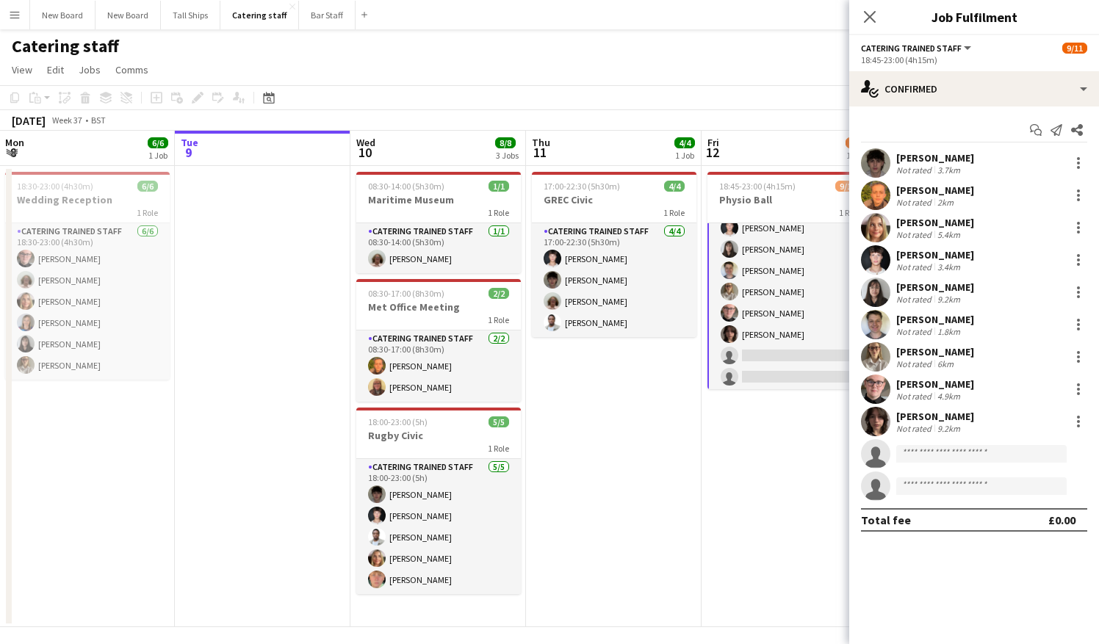
scroll to position [33, 0]
click at [1082, 161] on div at bounding box center [1079, 163] width 18 height 18
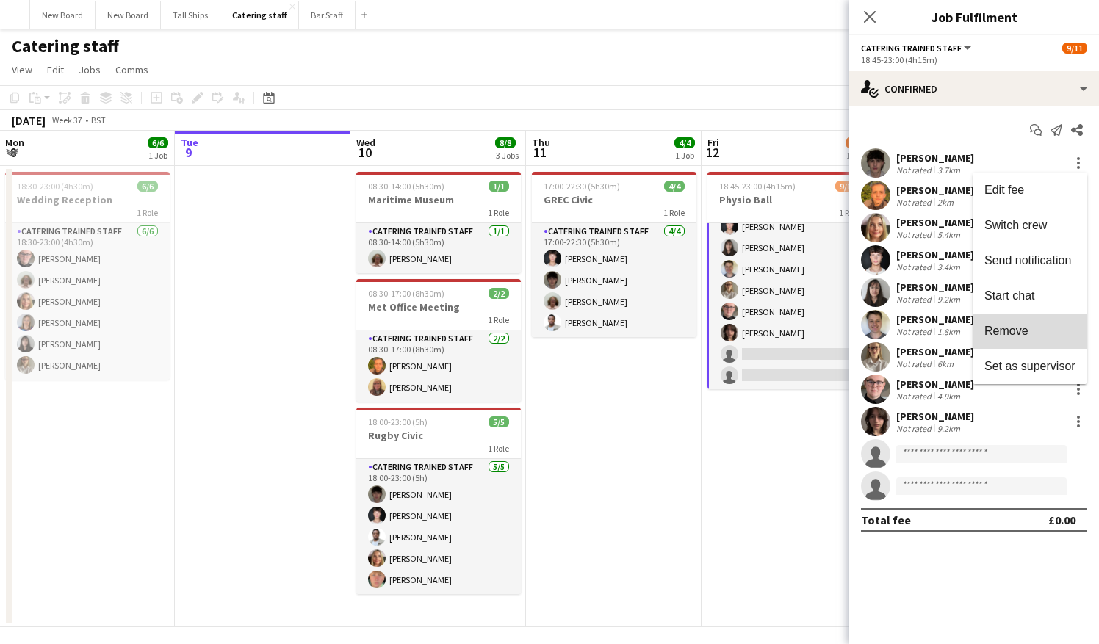
click at [1045, 328] on span "Remove" at bounding box center [1030, 331] width 91 height 13
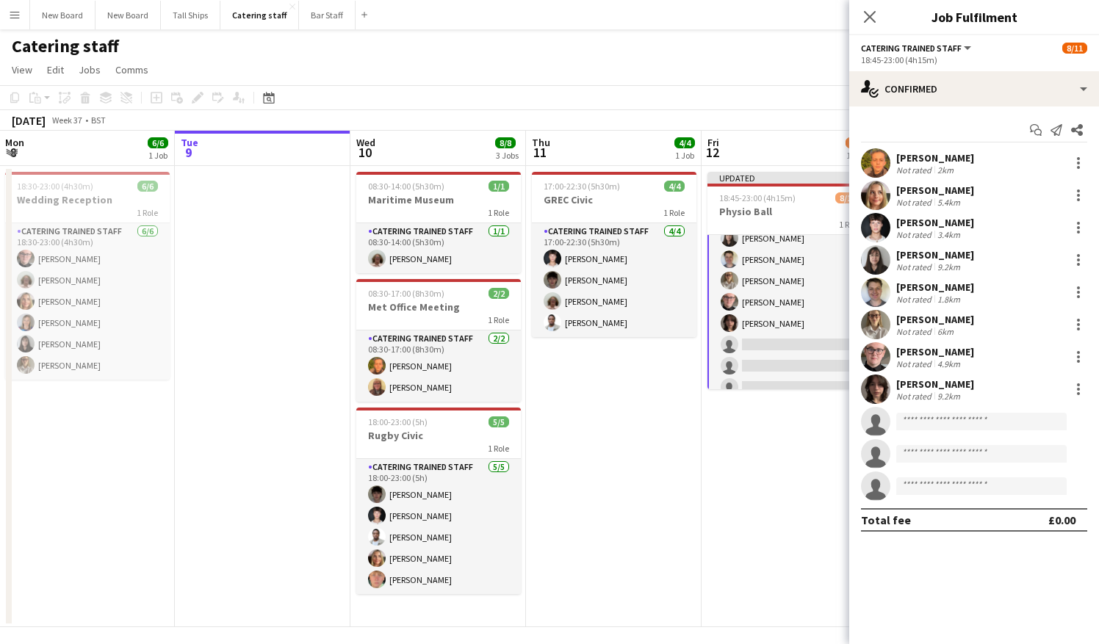
click at [814, 589] on app-date-cell "Updated 18:45-23:00 (4h15m) 8/11 Physio Ball 1 Role Catering trained staff 6A […" at bounding box center [790, 396] width 176 height 461
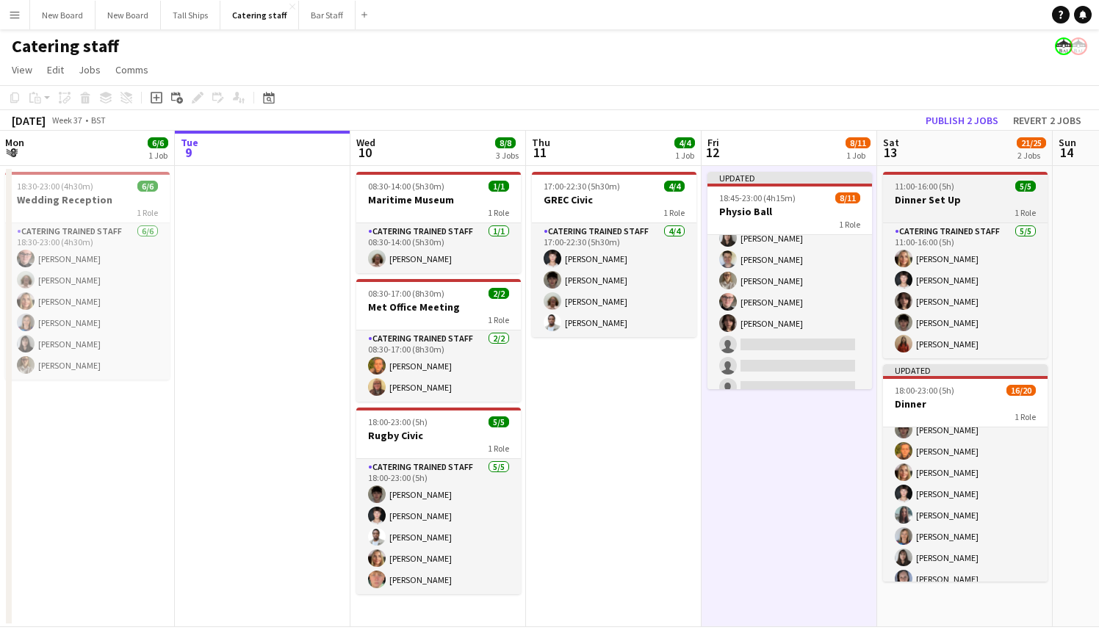
click at [1003, 201] on h3 "Dinner Set Up" at bounding box center [965, 199] width 165 height 13
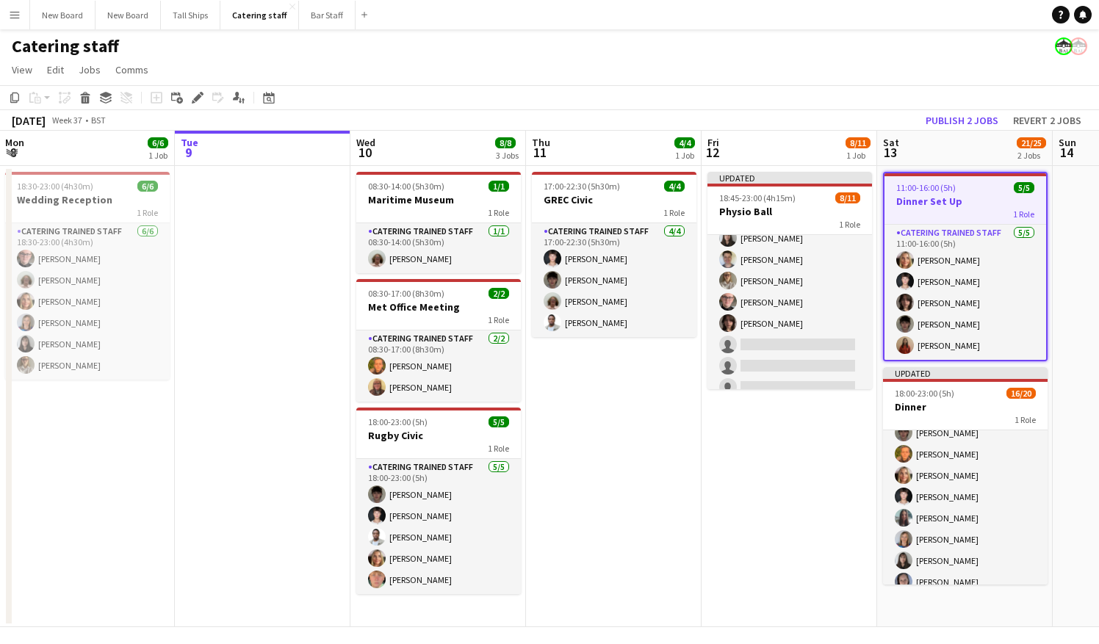
click at [974, 206] on h3 "Dinner Set Up" at bounding box center [966, 201] width 162 height 13
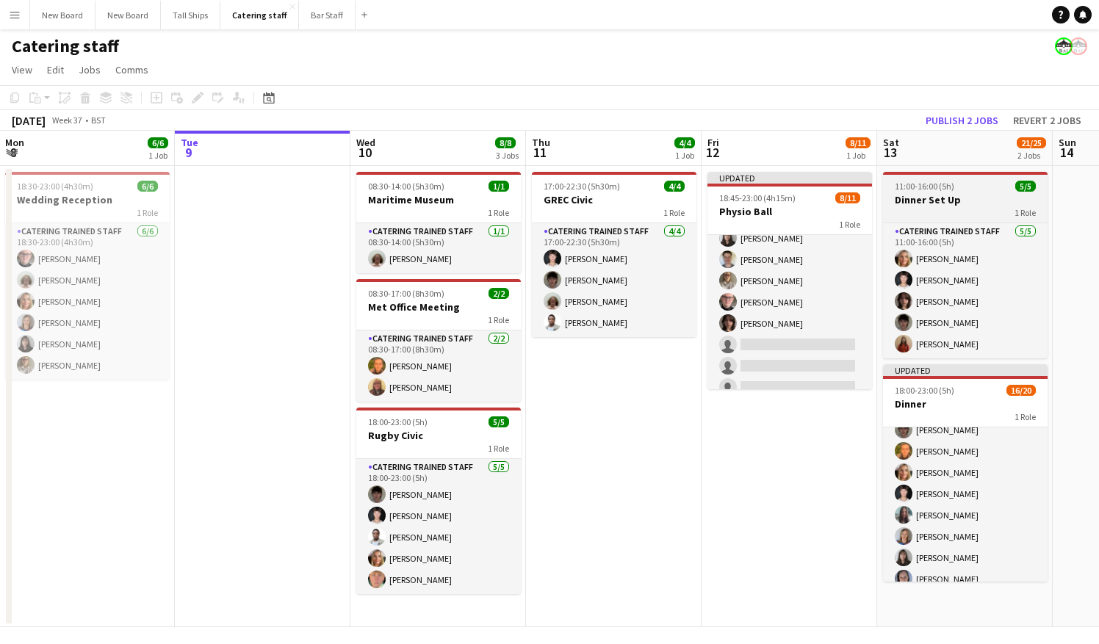
click at [974, 206] on h3 "Dinner Set Up" at bounding box center [965, 199] width 165 height 13
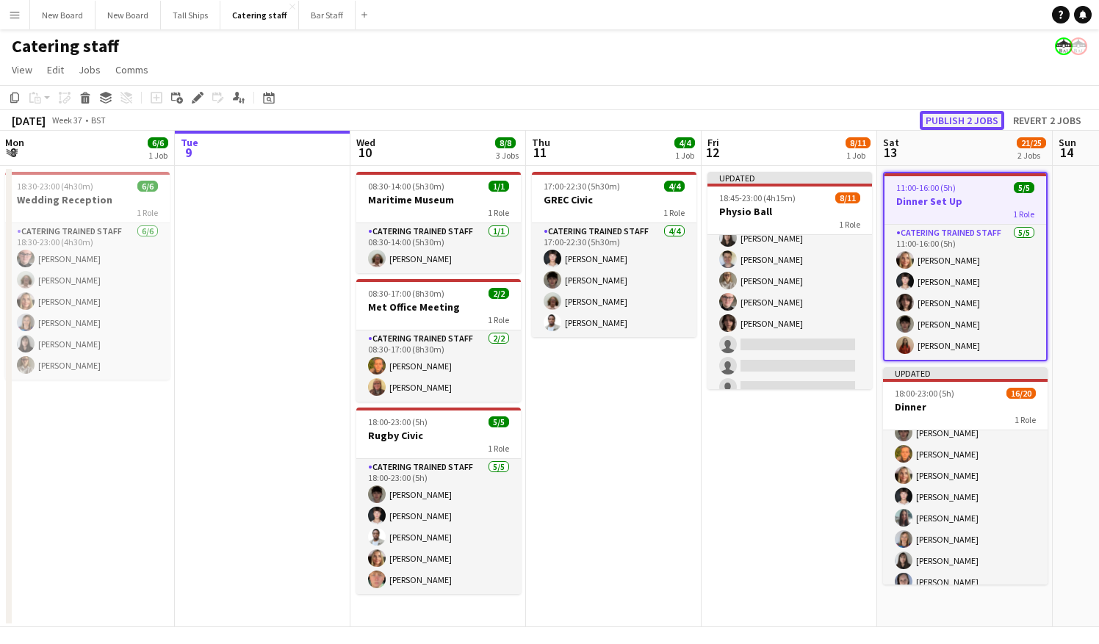
click at [951, 117] on button "Publish 2 jobs" at bounding box center [962, 120] width 84 height 19
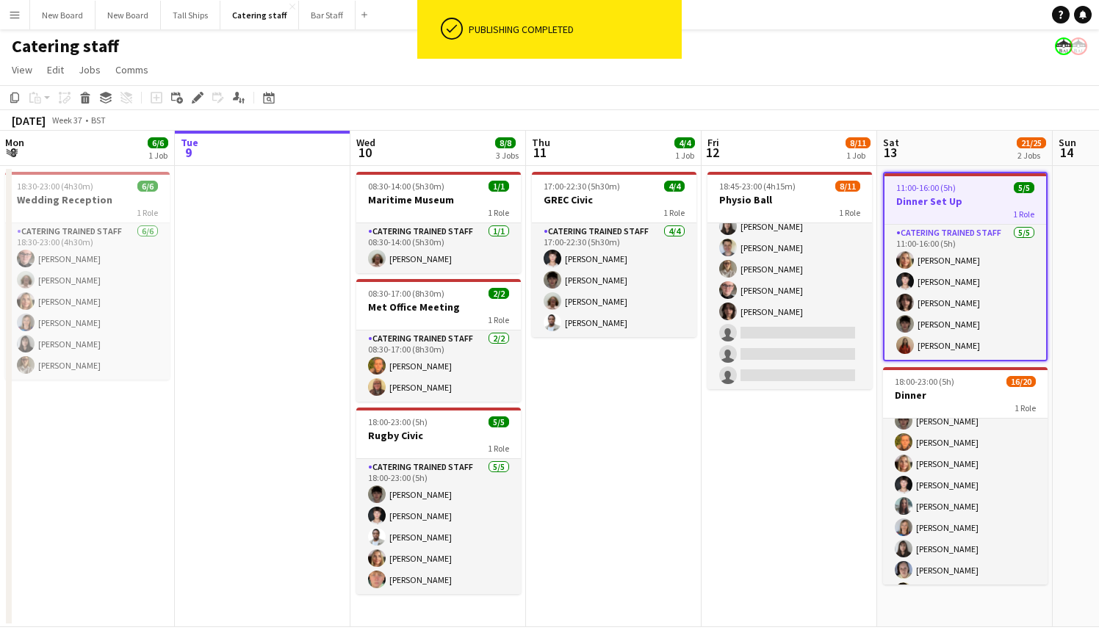
click at [974, 203] on h3 "Dinner Set Up" at bounding box center [966, 201] width 162 height 13
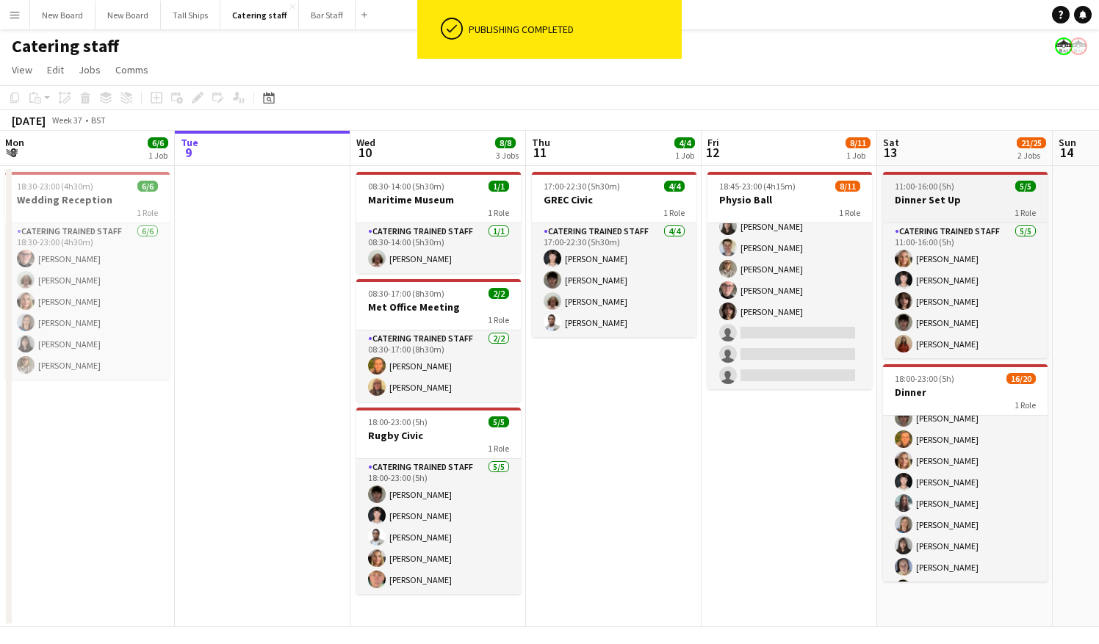
click at [974, 203] on h3 "Dinner Set Up" at bounding box center [965, 199] width 165 height 13
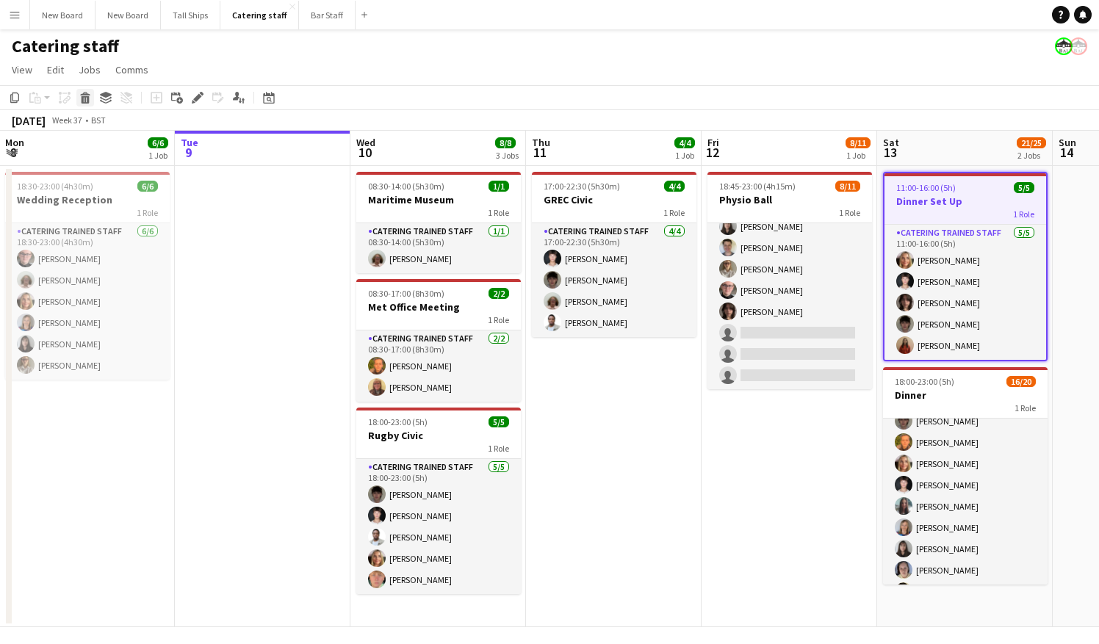
click at [83, 101] on icon at bounding box center [86, 99] width 8 height 7
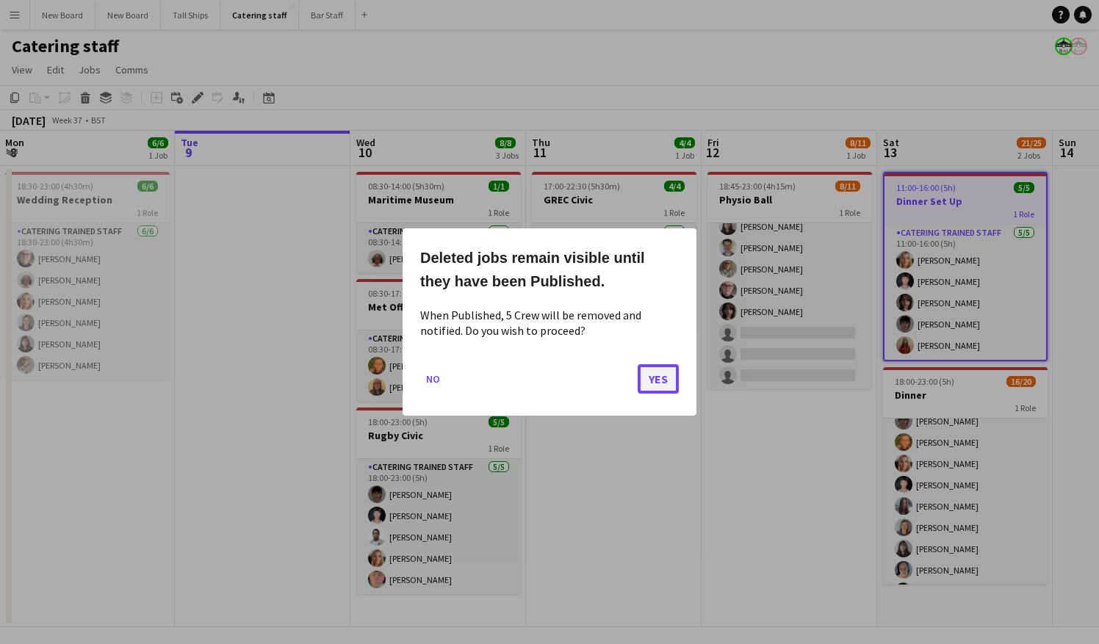
click at [650, 379] on button "Yes" at bounding box center [658, 378] width 41 height 29
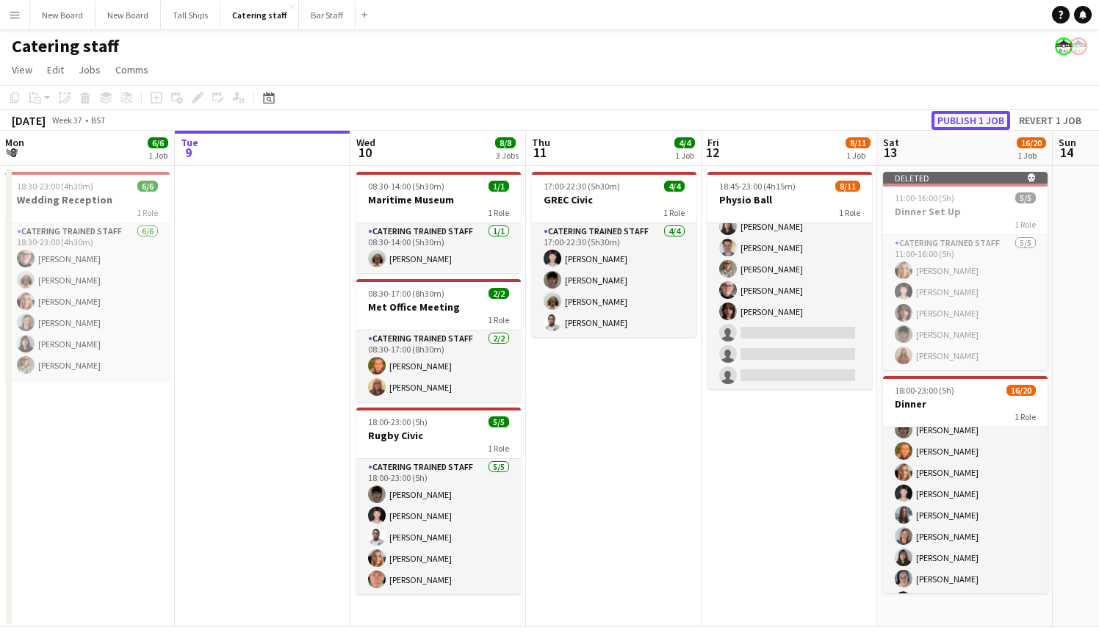
click at [967, 124] on button "Publish 1 job" at bounding box center [971, 120] width 79 height 19
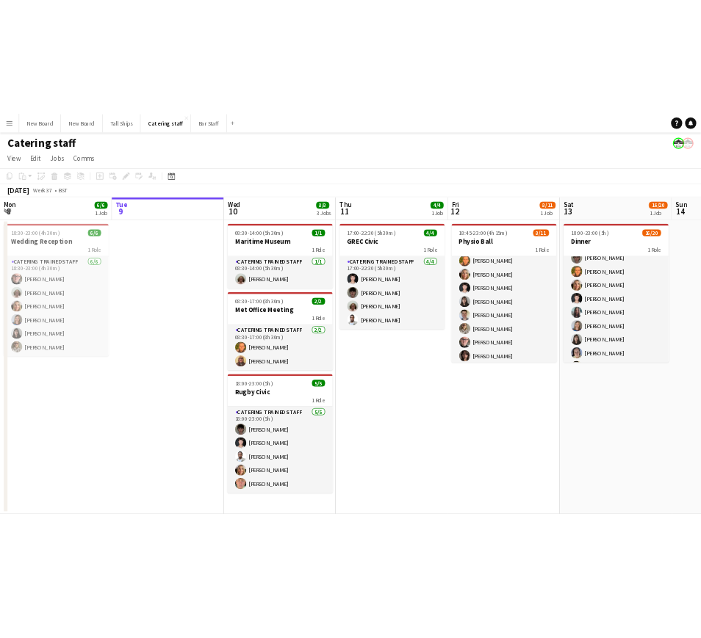
scroll to position [36, 0]
